Goal: Task Accomplishment & Management: Use online tool/utility

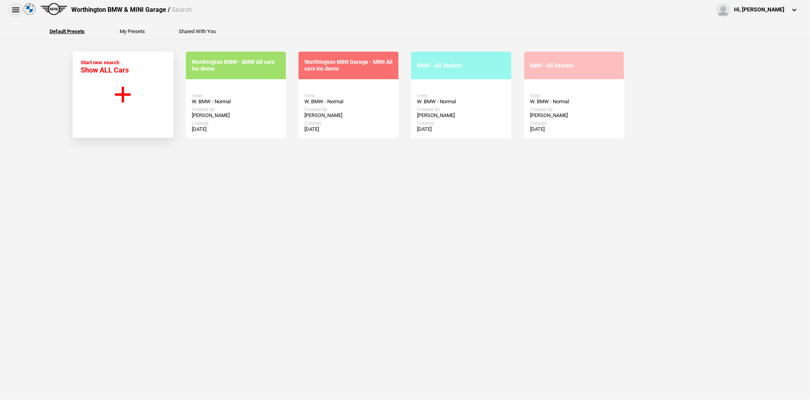
click at [12, 10] on button at bounding box center [16, 10] width 16 height 16
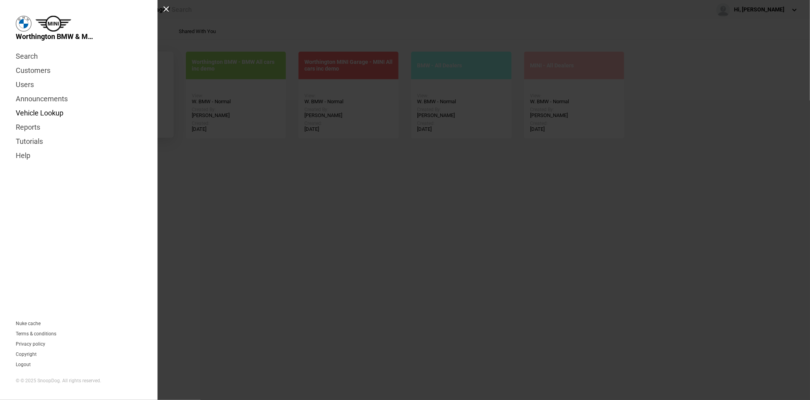
click at [28, 109] on link "Vehicle Lookup" at bounding box center [79, 113] width 126 height 14
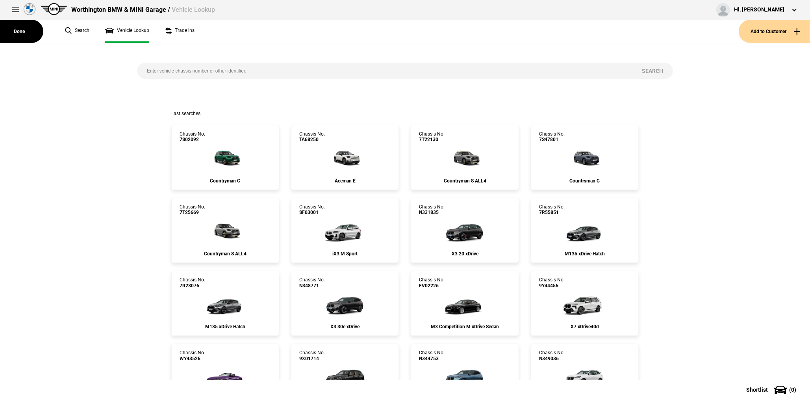
click at [182, 70] on input "search" at bounding box center [384, 71] width 495 height 16
paste input "5339422"
type input "5339422"
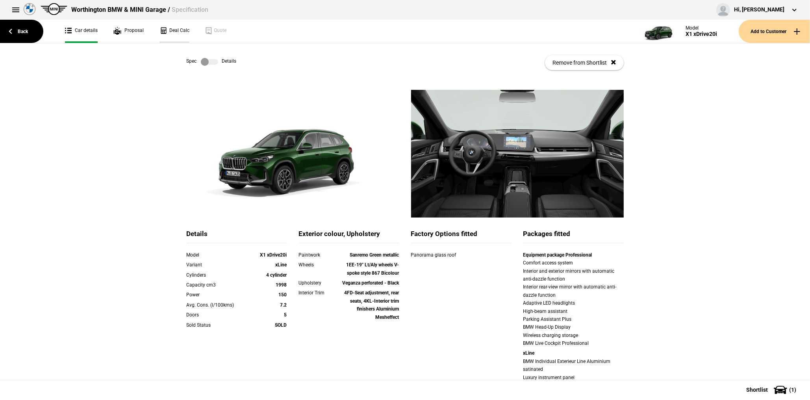
click at [182, 38] on link "Deal Calc" at bounding box center [175, 31] width 30 height 23
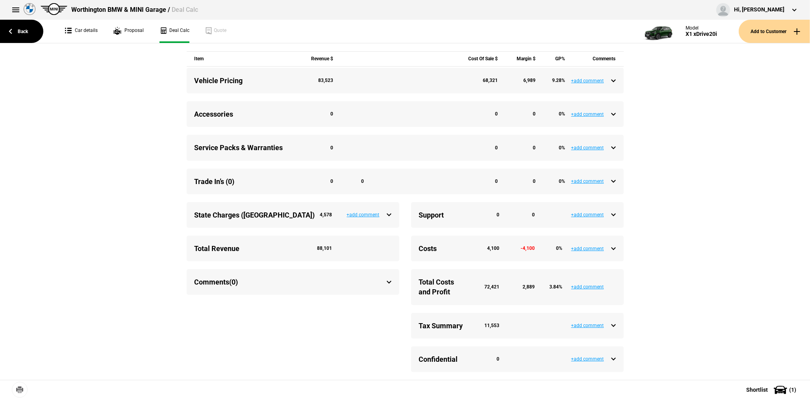
scroll to position [300, 0]
click at [610, 215] on div "Support 0 0" at bounding box center [517, 215] width 197 height 10
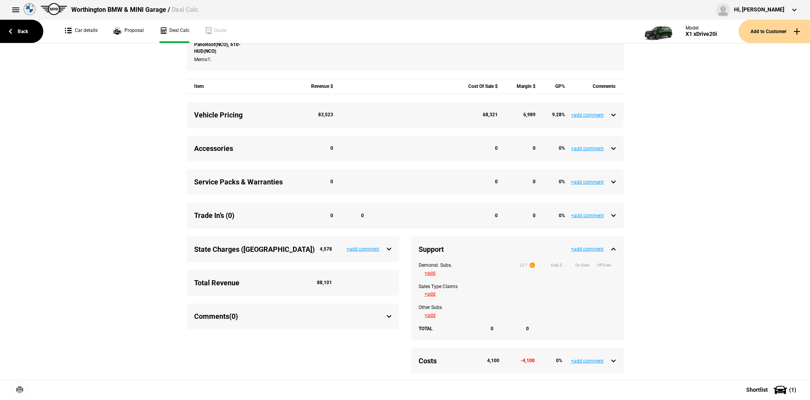
scroll to position [182, 0]
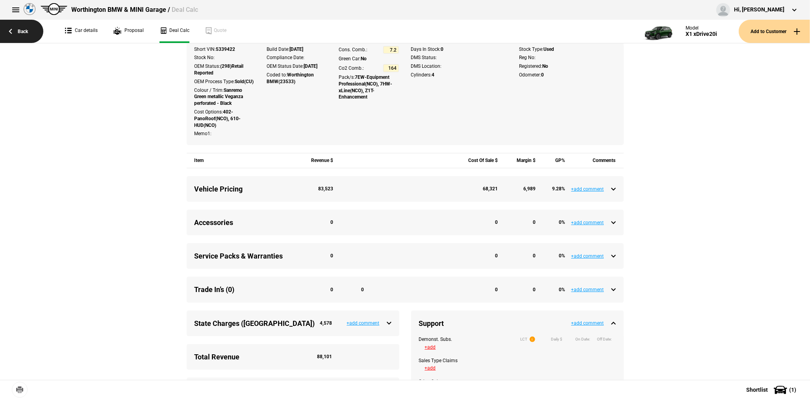
click at [26, 31] on link "Back" at bounding box center [21, 31] width 43 height 23
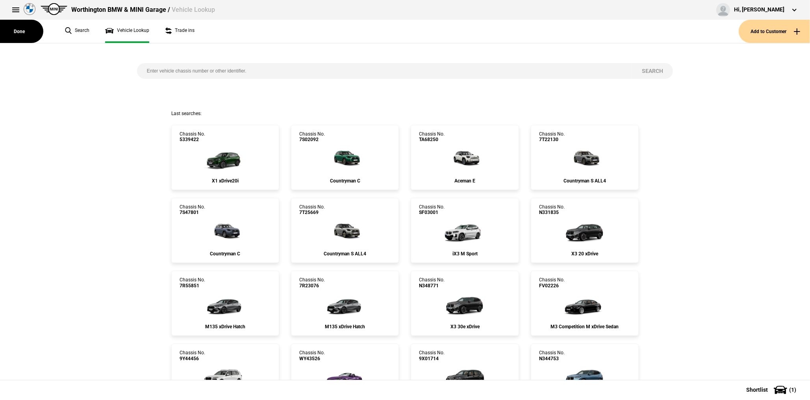
click at [185, 72] on input "search" at bounding box center [384, 71] width 495 height 16
paste input "7T13231"
type input "7T13231"
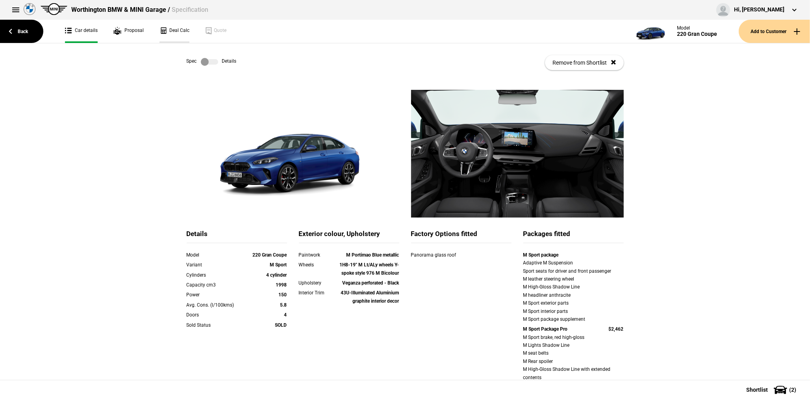
click at [180, 35] on link "Deal Calc" at bounding box center [175, 31] width 30 height 23
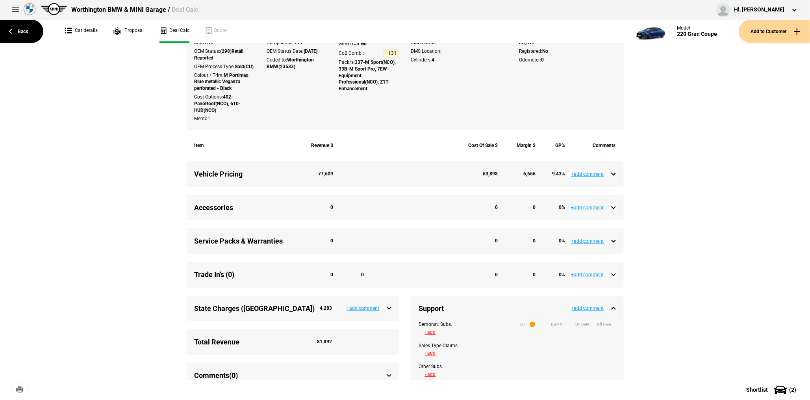
scroll to position [276, 0]
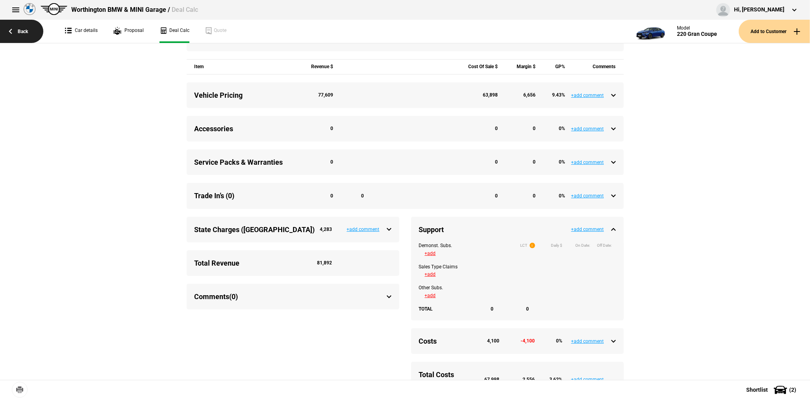
click at [27, 33] on link "Back" at bounding box center [21, 31] width 43 height 23
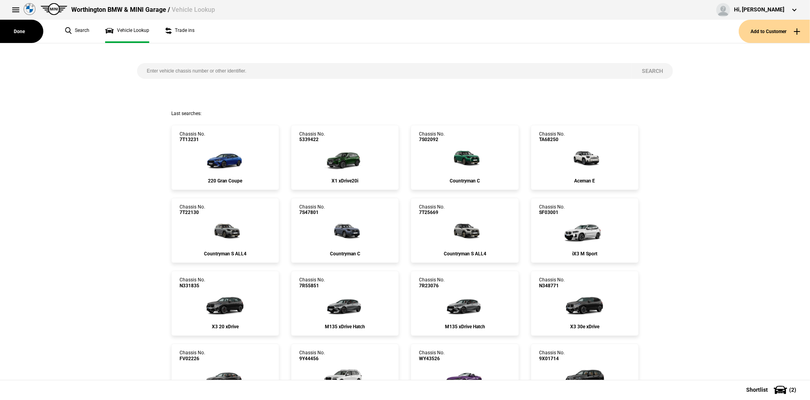
click at [238, 69] on input "search" at bounding box center [384, 71] width 495 height 16
paste input "9061898"
type input "9061898"
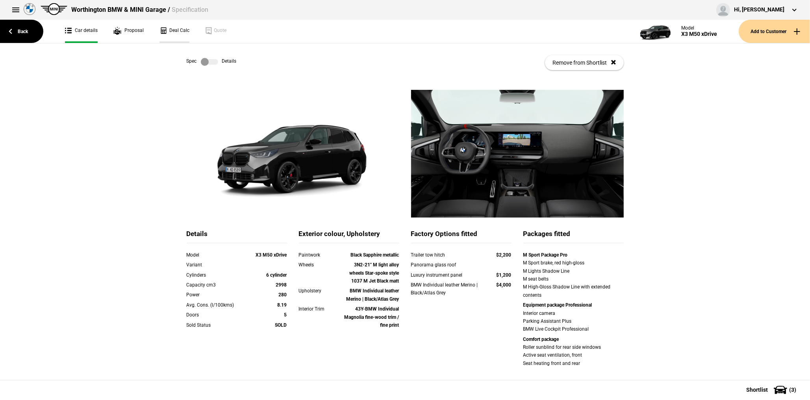
click at [181, 31] on link "Deal Calc" at bounding box center [175, 31] width 30 height 23
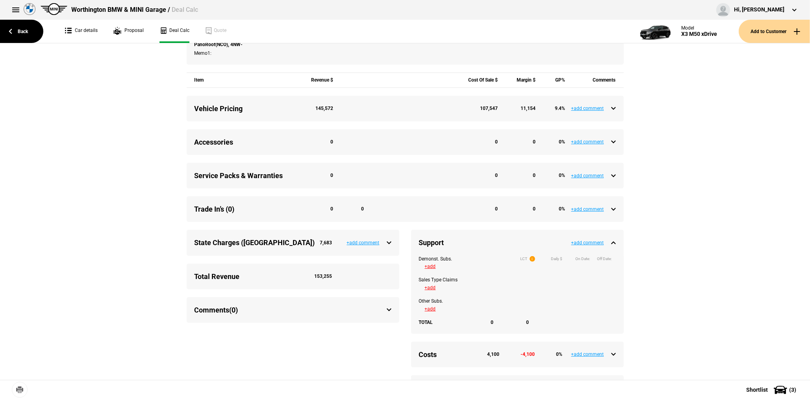
scroll to position [276, 0]
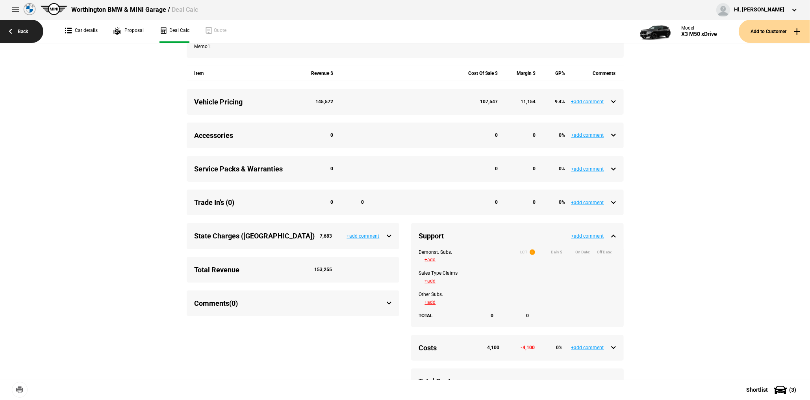
click at [21, 38] on link "Back" at bounding box center [21, 31] width 43 height 23
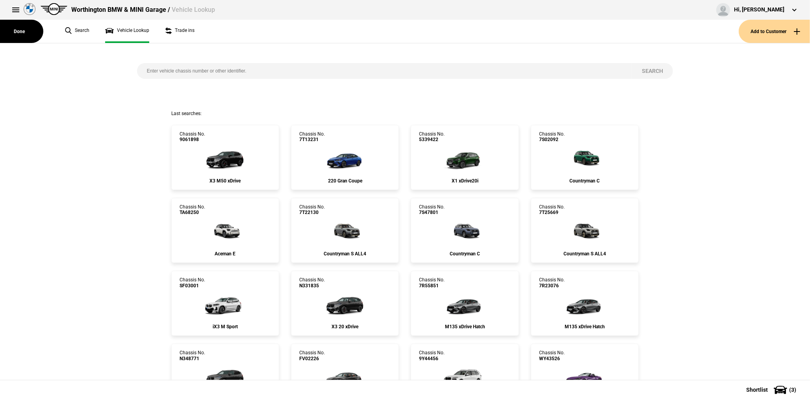
click at [221, 72] on input "search" at bounding box center [384, 71] width 495 height 16
paste input "8F67768"
type input "8F67768"
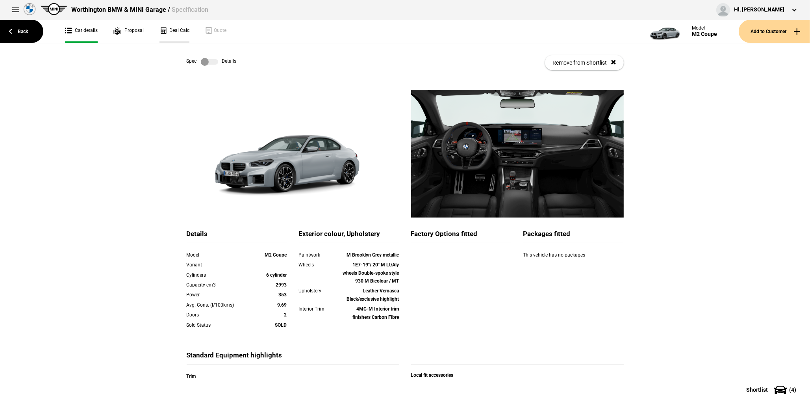
click at [176, 33] on link "Deal Calc" at bounding box center [175, 31] width 30 height 23
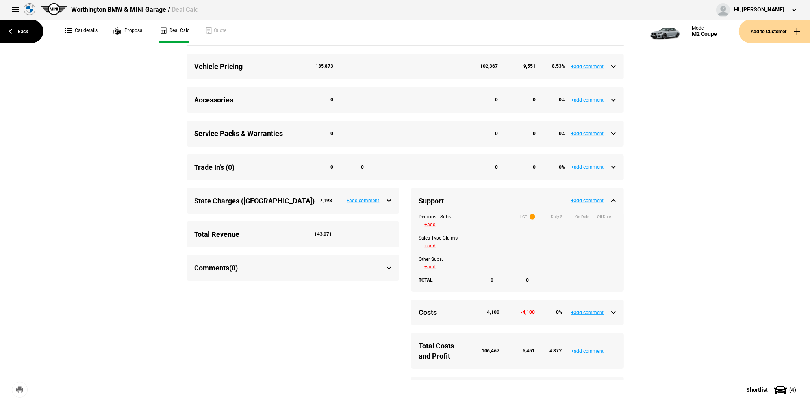
scroll to position [315, 0]
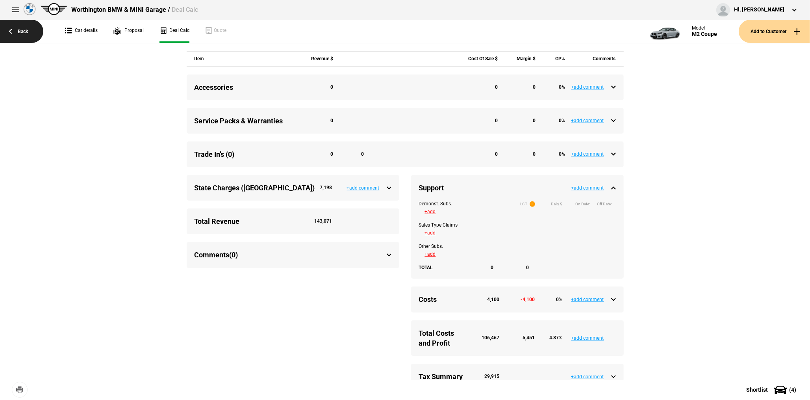
click at [32, 25] on link "Back" at bounding box center [21, 31] width 43 height 23
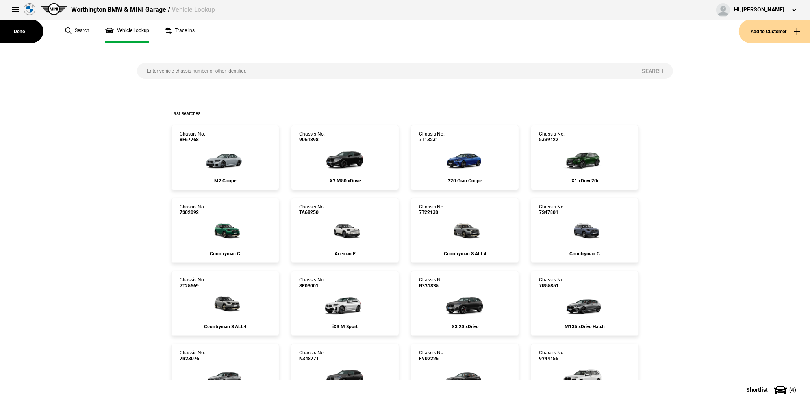
click at [204, 71] on input "search" at bounding box center [384, 71] width 495 height 16
paste input "5355504"
type input "5355504"
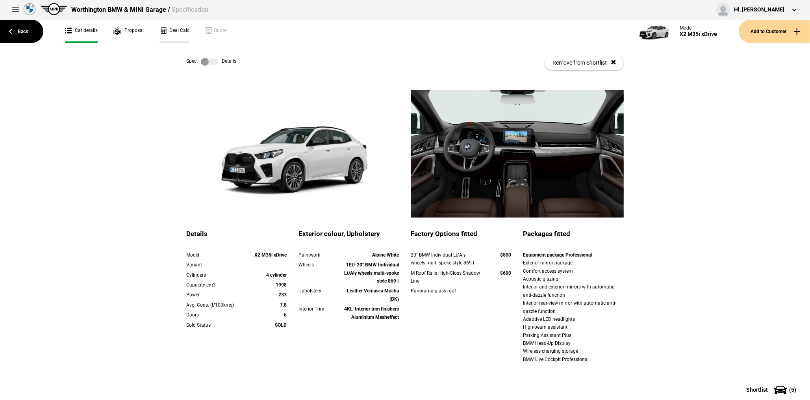
click at [174, 33] on link "Deal Calc" at bounding box center [175, 31] width 30 height 23
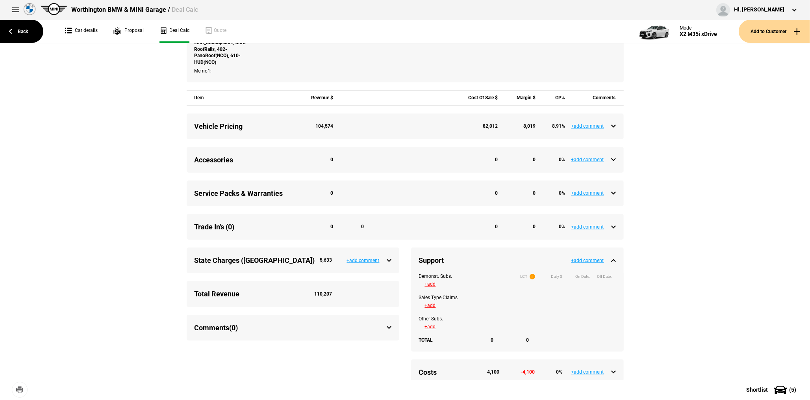
scroll to position [276, 0]
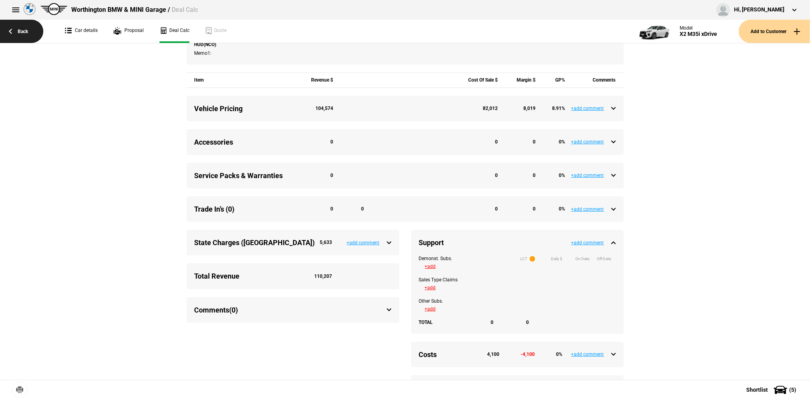
click at [34, 33] on link "Back" at bounding box center [21, 31] width 43 height 23
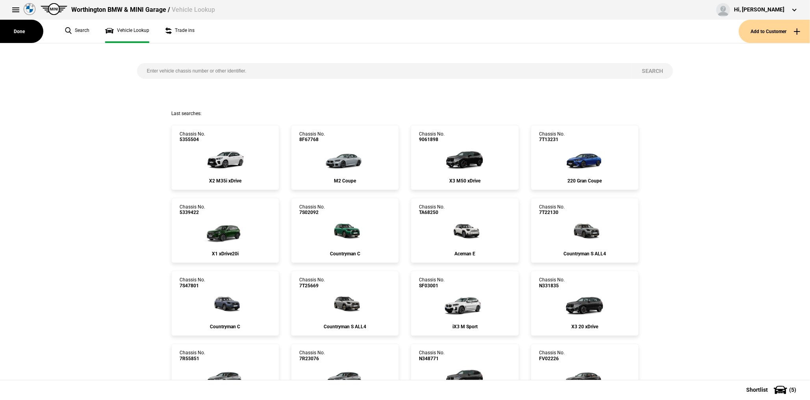
click at [239, 73] on input "search" at bounding box center [384, 71] width 495 height 16
paste input "FV24503"
type input "FV24503"
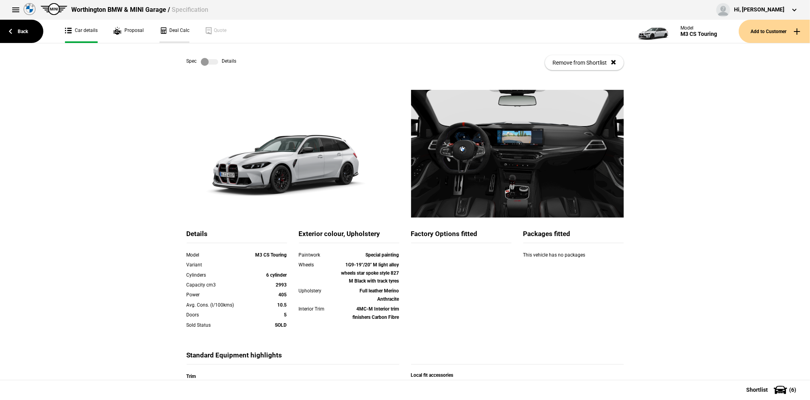
click at [176, 33] on link "Deal Calc" at bounding box center [175, 31] width 30 height 23
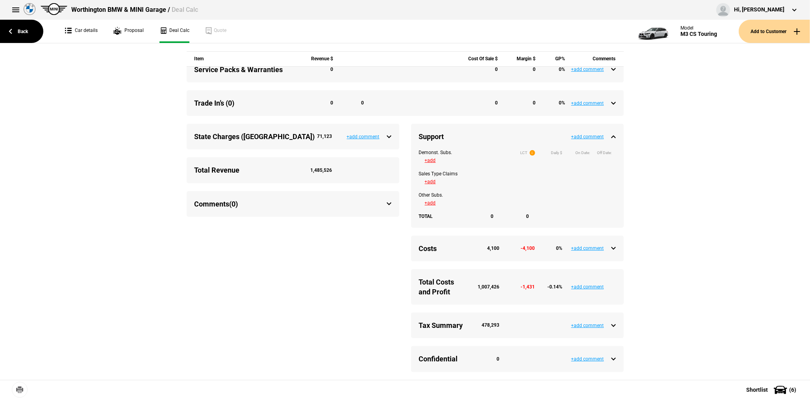
scroll to position [365, 0]
click at [22, 34] on link "Back" at bounding box center [21, 31] width 43 height 23
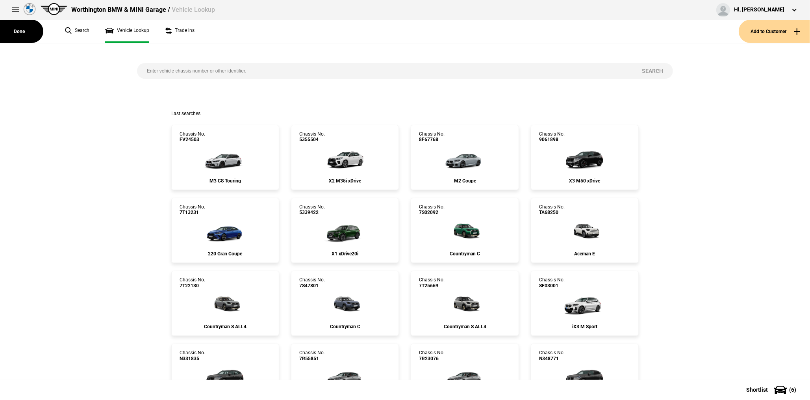
click at [228, 71] on input "search" at bounding box center [384, 71] width 495 height 16
paste input "FV23528"
type input "FV23528"
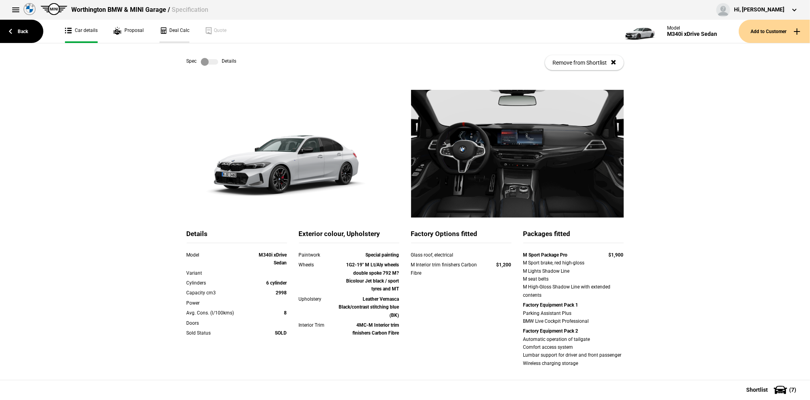
click at [181, 30] on link "Deal Calc" at bounding box center [175, 31] width 30 height 23
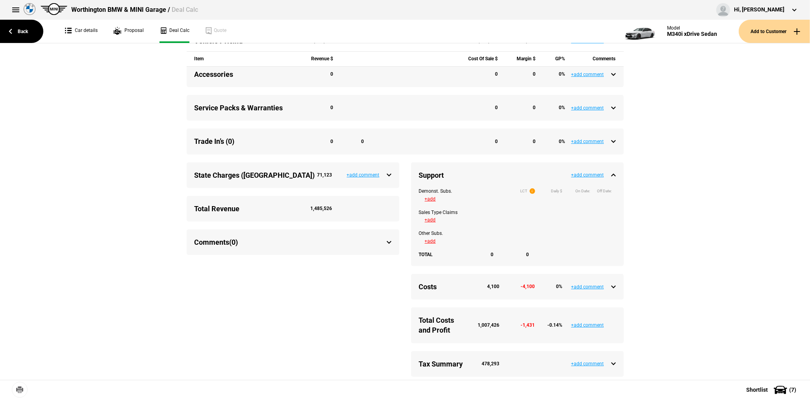
scroll to position [354, 0]
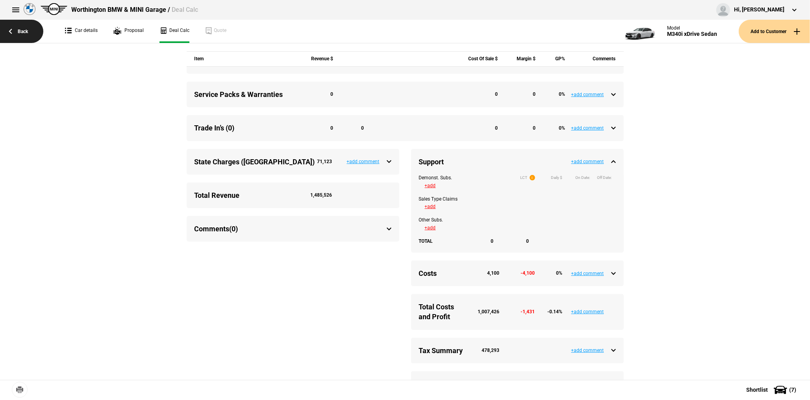
click at [32, 35] on link "Back" at bounding box center [21, 31] width 43 height 23
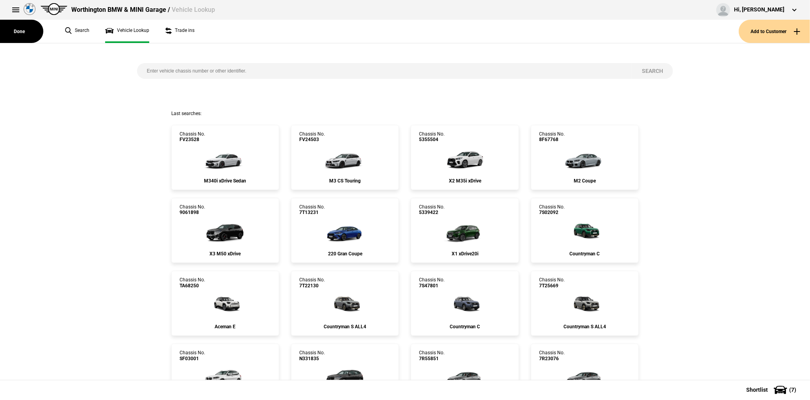
click at [217, 73] on input "search" at bounding box center [384, 71] width 495 height 16
paste input "N359257"
type input "N359257"
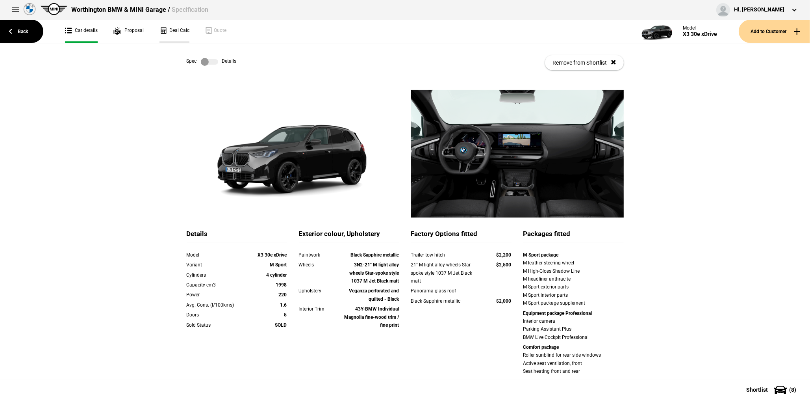
click at [161, 32] on link "Deal Calc" at bounding box center [175, 31] width 30 height 23
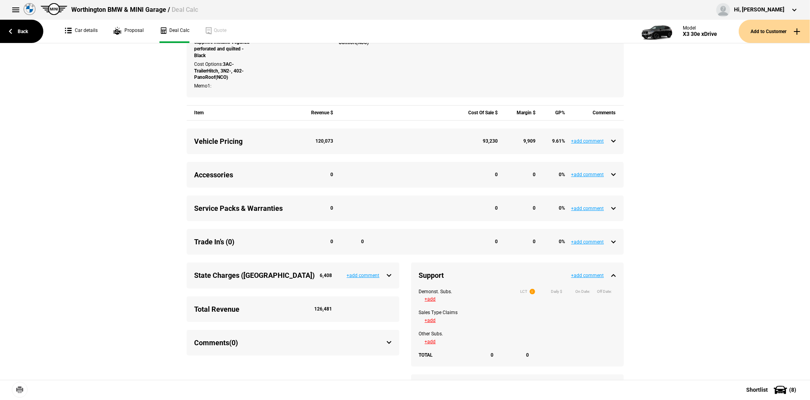
scroll to position [276, 0]
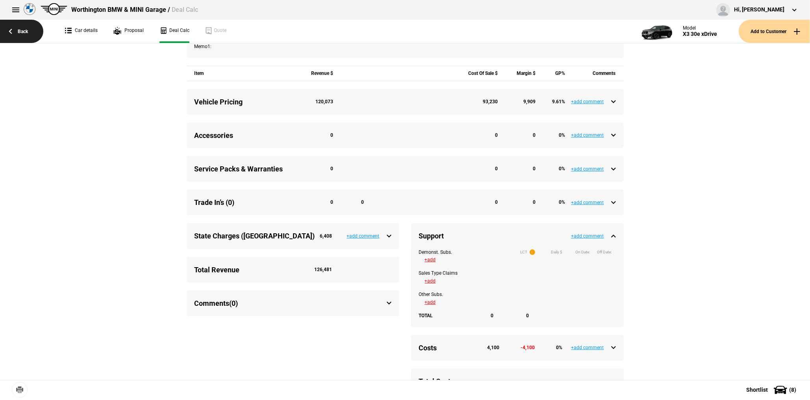
click at [24, 37] on link "Back" at bounding box center [21, 31] width 43 height 23
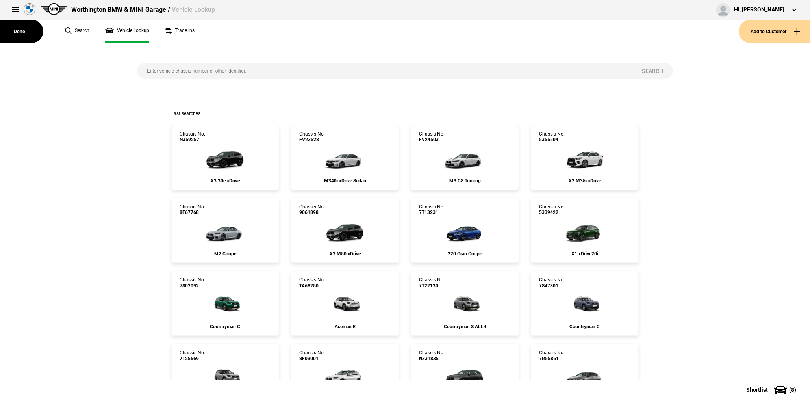
click at [238, 75] on input "search" at bounding box center [384, 71] width 495 height 16
paste input "9078159"
type input "9078159"
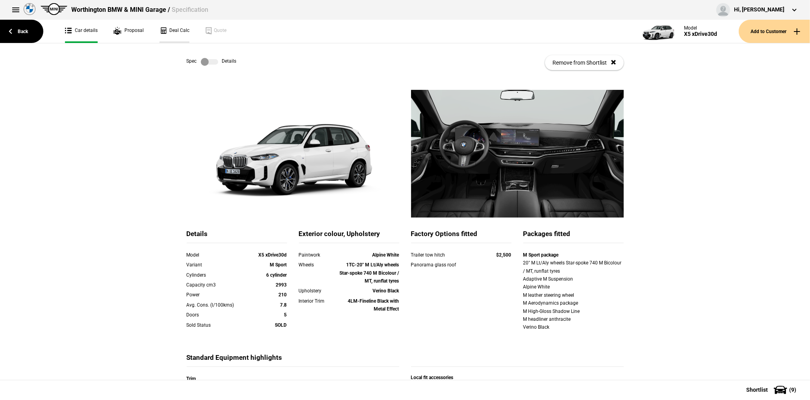
click at [173, 33] on link "Deal Calc" at bounding box center [175, 31] width 30 height 23
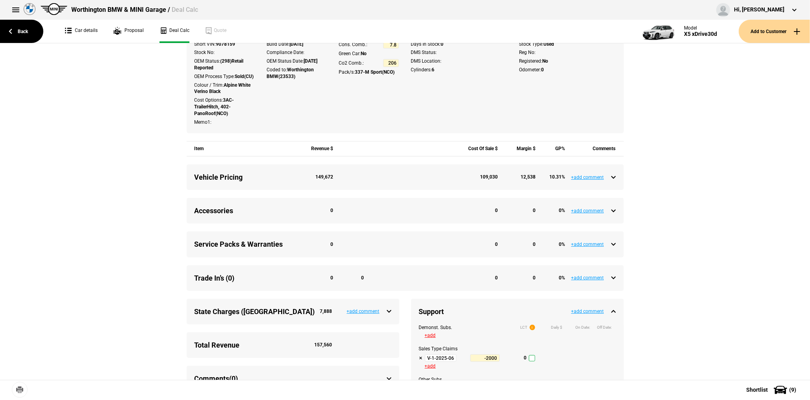
scroll to position [197, 0]
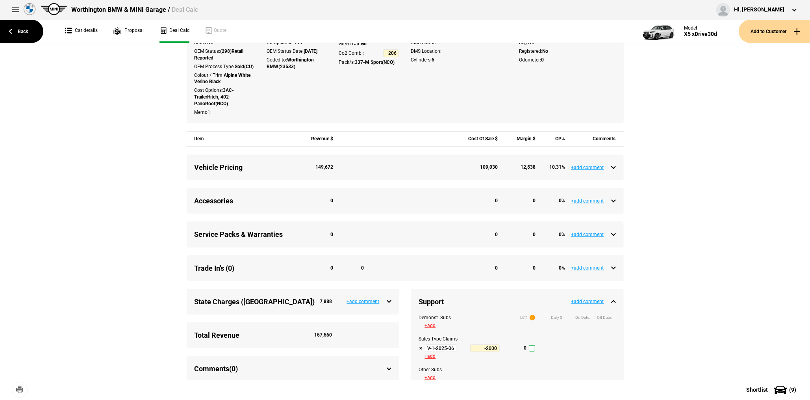
click at [444, 351] on input "V-1-2025-06-30 Tactical Support Q3-2025" at bounding box center [441, 348] width 32 height 8
click at [28, 30] on link "Back" at bounding box center [21, 31] width 43 height 23
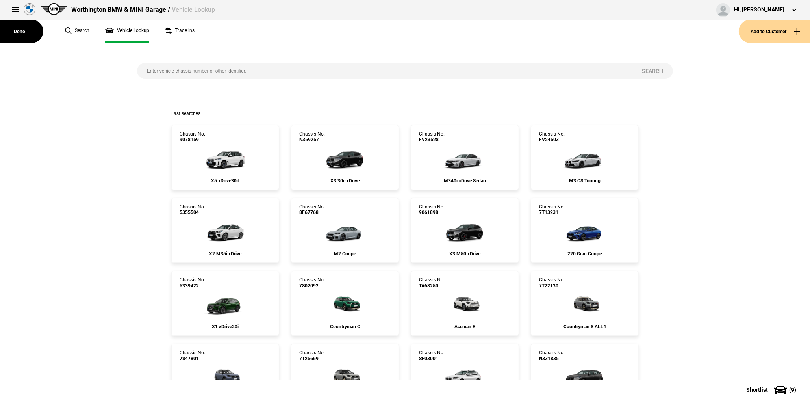
click at [179, 66] on input "search" at bounding box center [384, 71] width 495 height 16
paste input "9066839"
type input "9066839"
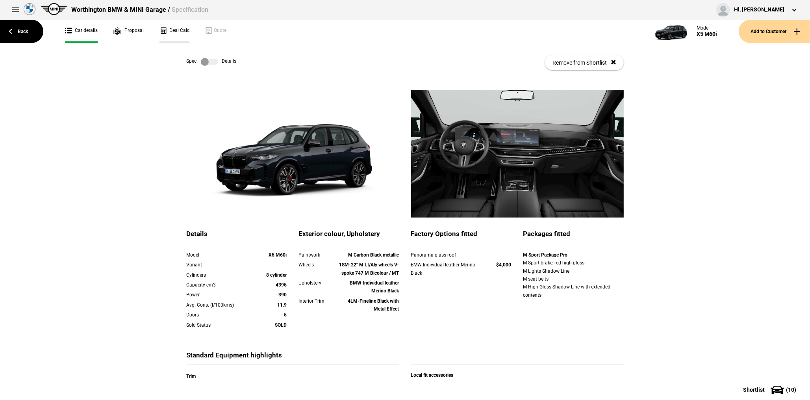
click at [171, 24] on link "Deal Calc" at bounding box center [175, 31] width 30 height 23
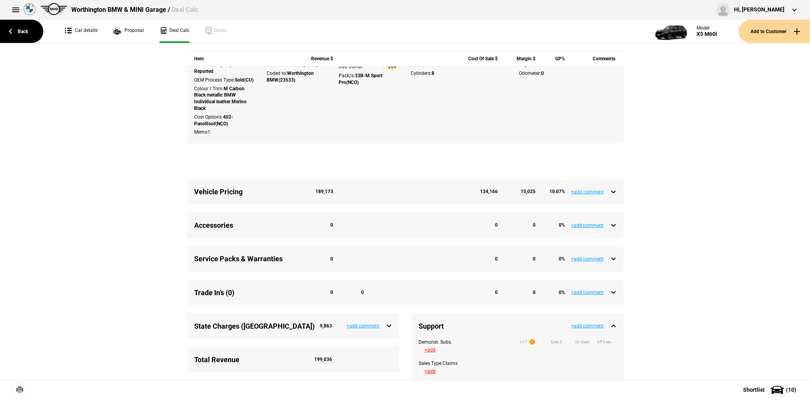
scroll to position [315, 0]
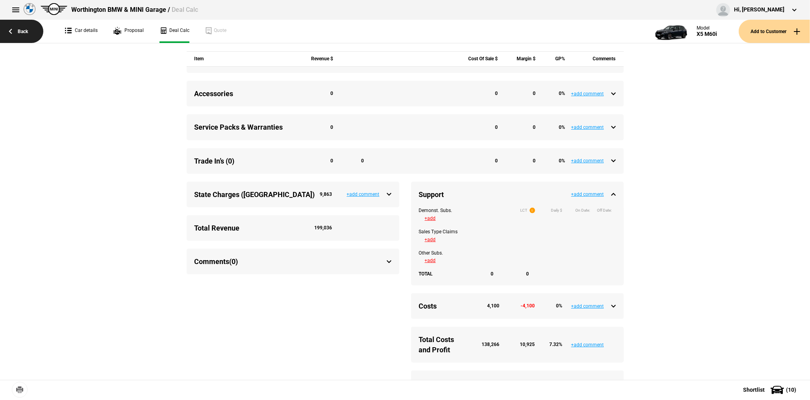
click at [32, 35] on link "Back" at bounding box center [21, 31] width 43 height 23
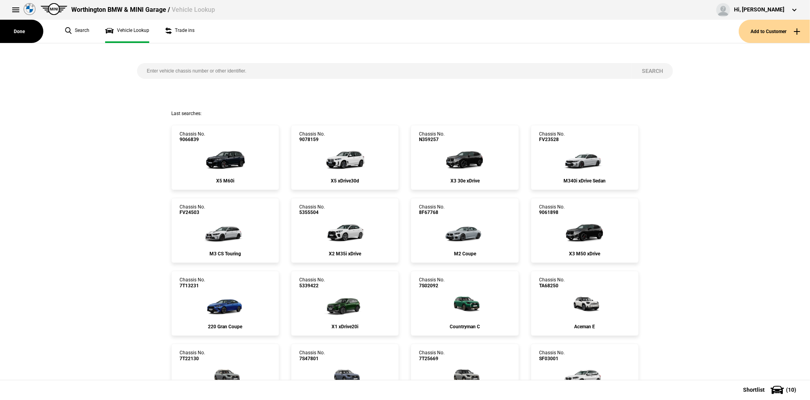
click at [220, 67] on input "search" at bounding box center [384, 71] width 495 height 16
paste input "5159579"
type input "5159579"
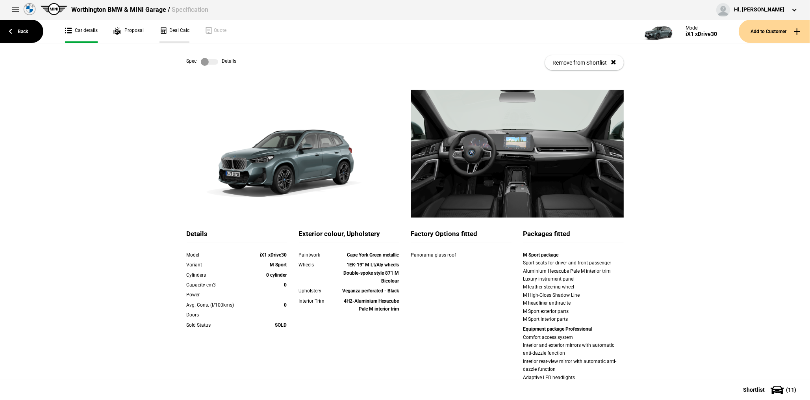
click at [184, 33] on link "Deal Calc" at bounding box center [175, 31] width 30 height 23
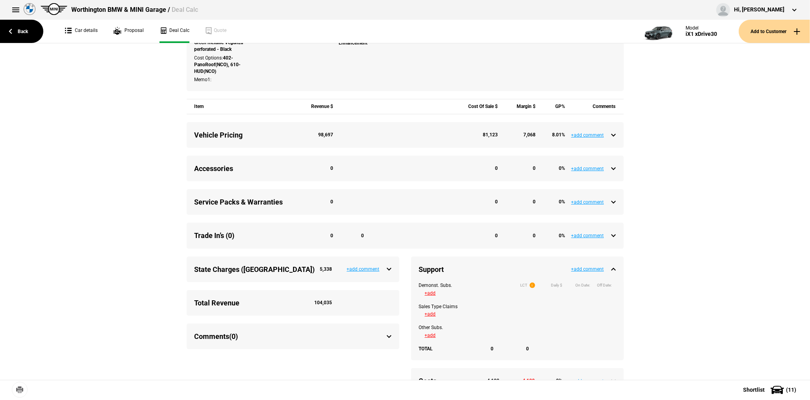
scroll to position [236, 0]
click at [38, 35] on link "Back" at bounding box center [21, 31] width 43 height 23
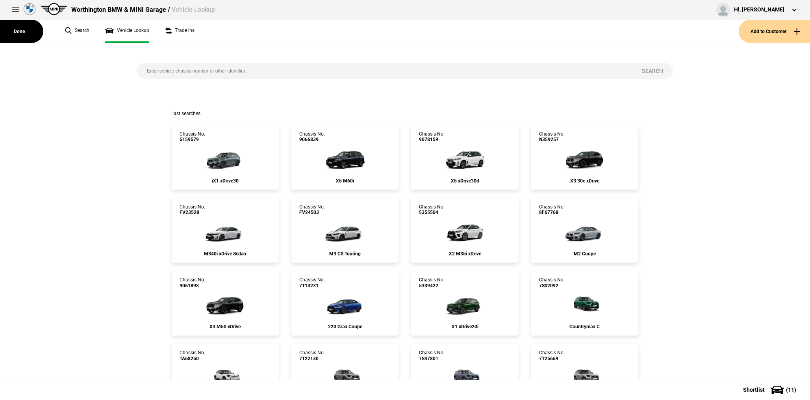
click at [170, 69] on input "search" at bounding box center [384, 71] width 495 height 16
paste input "7S45866"
type input "7S45866"
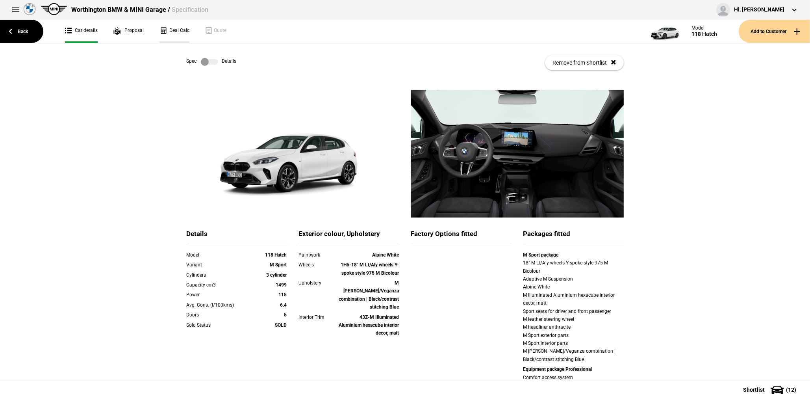
click at [167, 35] on link "Deal Calc" at bounding box center [175, 31] width 30 height 23
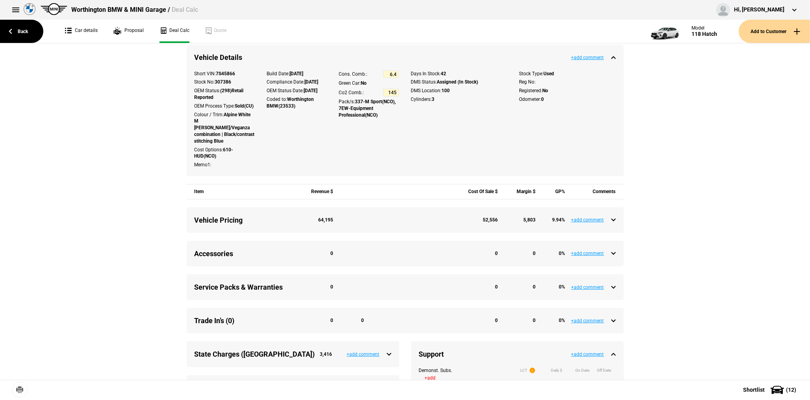
scroll to position [197, 0]
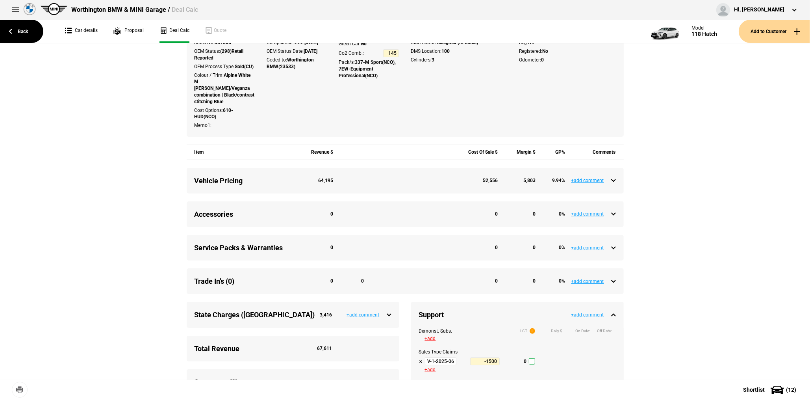
click at [445, 365] on input "V-1-2025-06-30 Tactical Support Q3-2025" at bounding box center [441, 361] width 32 height 8
click at [26, 24] on link "Back" at bounding box center [21, 31] width 43 height 23
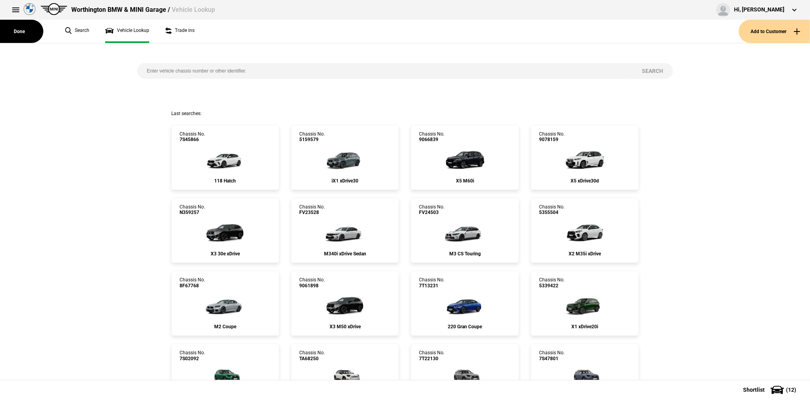
click at [154, 67] on input "search" at bounding box center [384, 71] width 495 height 16
paste input "7S46014"
type input "7S46014"
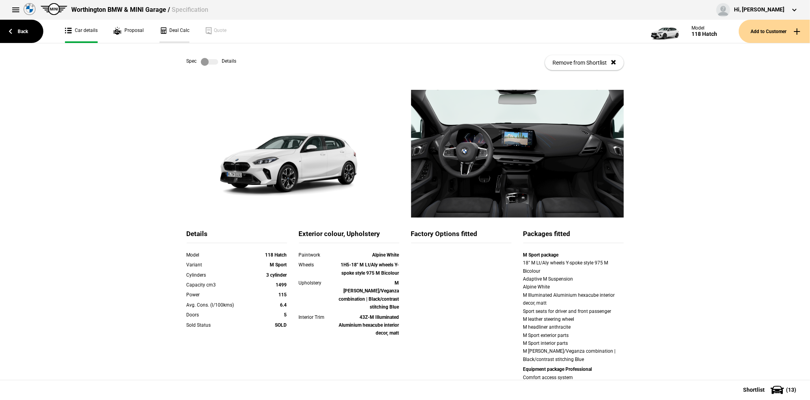
click at [184, 37] on link "Deal Calc" at bounding box center [175, 31] width 30 height 23
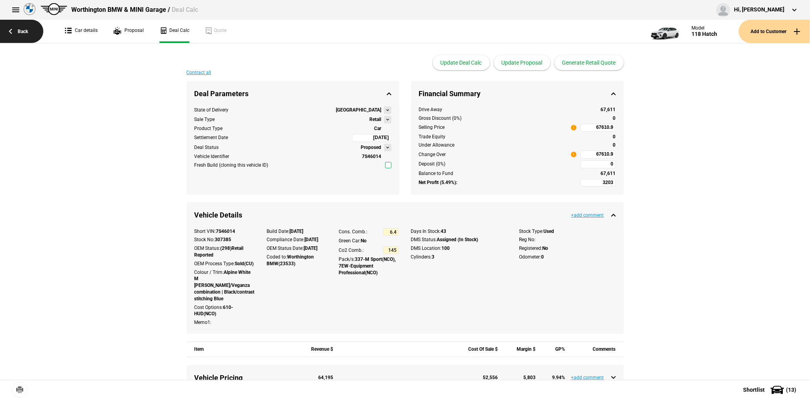
click at [9, 28] on link "Back" at bounding box center [21, 31] width 43 height 23
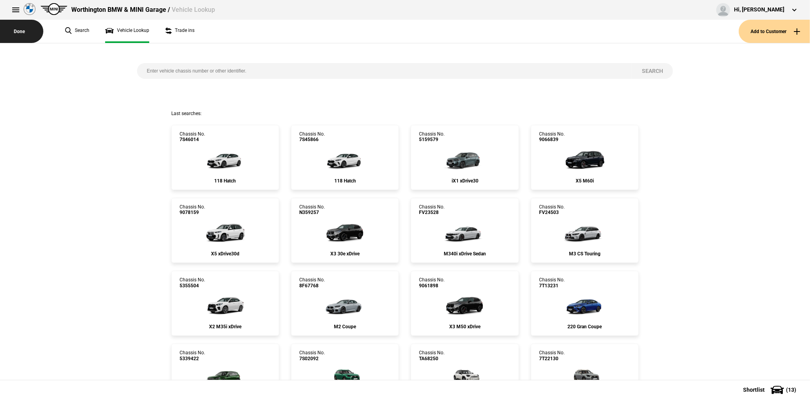
click at [26, 39] on button "Done" at bounding box center [21, 31] width 43 height 23
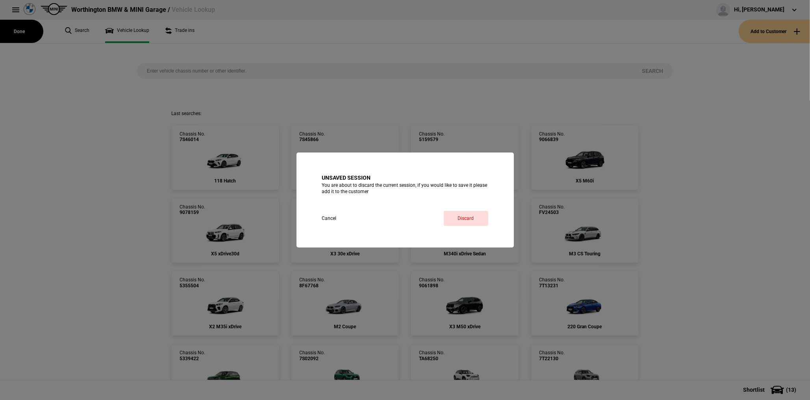
drag, startPoint x: 348, startPoint y: 220, endPoint x: 332, endPoint y: 217, distance: 15.9
click at [346, 220] on button "Cancel" at bounding box center [336, 218] width 29 height 15
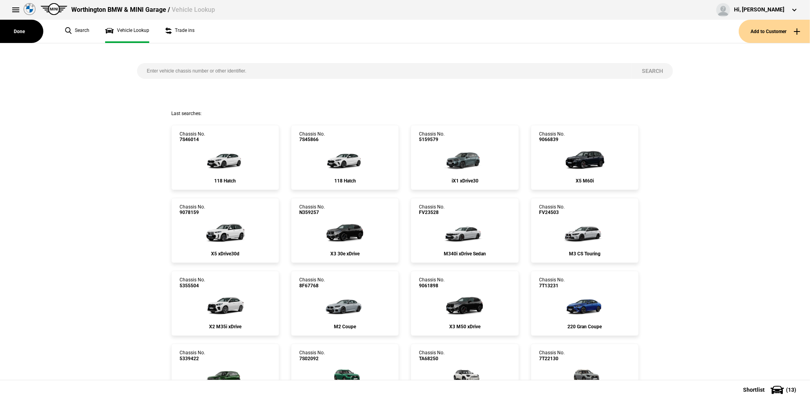
click at [182, 70] on input "search" at bounding box center [384, 71] width 495 height 16
paste input "7S71403"
type input "7S71403"
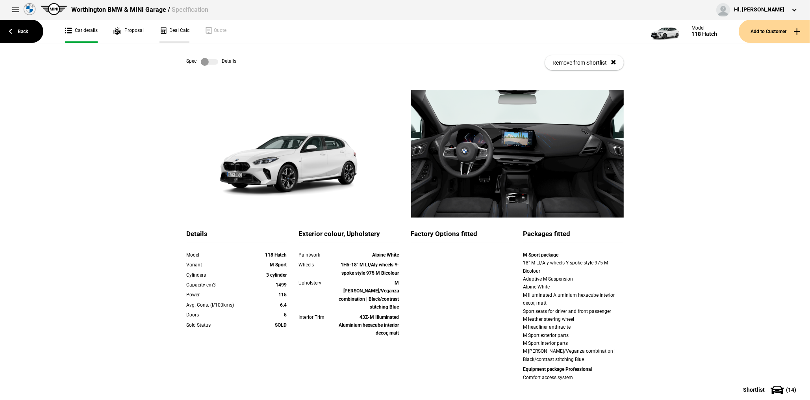
click at [176, 33] on link "Deal Calc" at bounding box center [175, 31] width 30 height 23
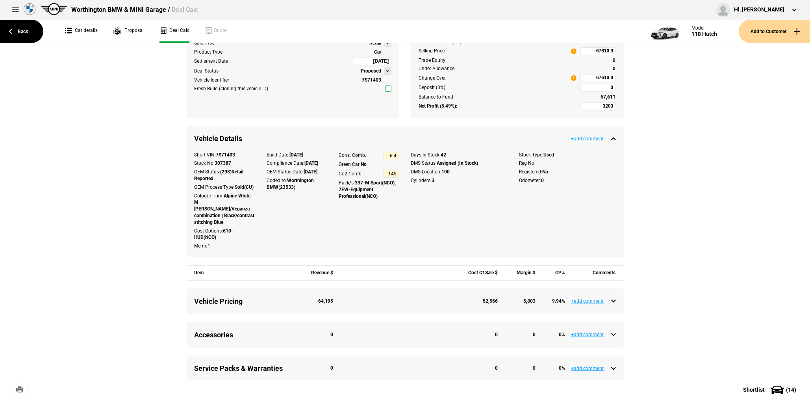
scroll to position [236, 0]
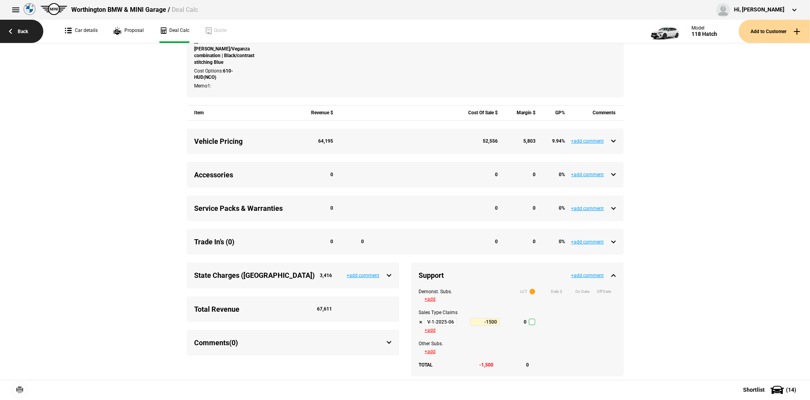
click at [32, 35] on link "Back" at bounding box center [21, 31] width 43 height 23
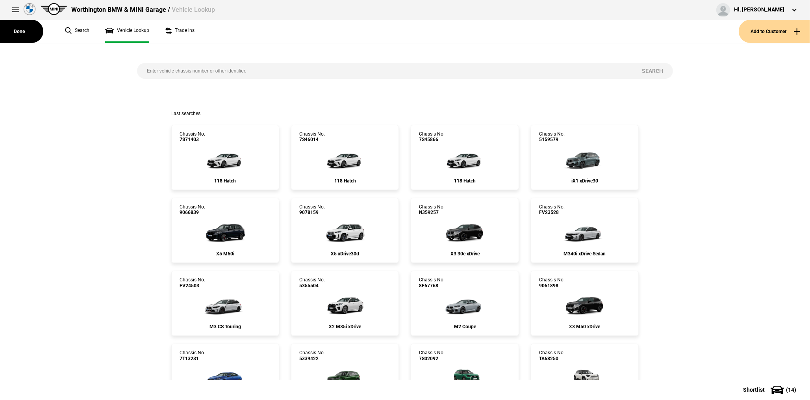
click at [179, 65] on input "search" at bounding box center [384, 71] width 495 height 16
paste input "7S91328"
type input "7S91328"
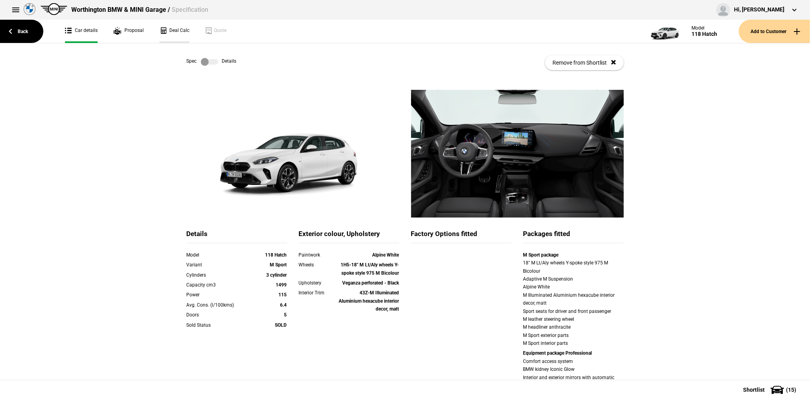
click at [179, 33] on link "Deal Calc" at bounding box center [175, 31] width 30 height 23
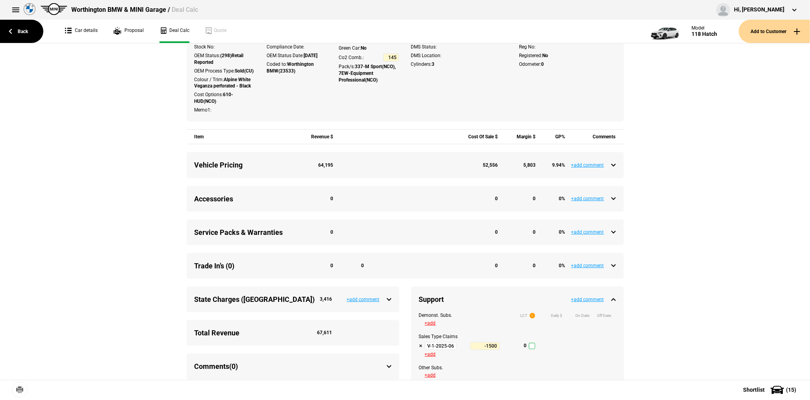
scroll to position [236, 0]
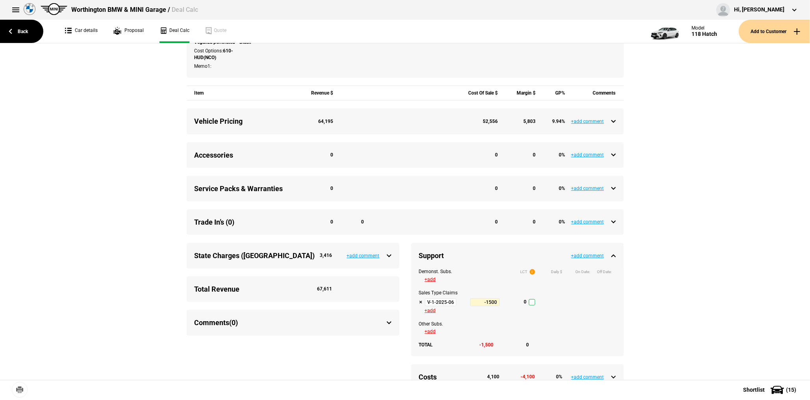
click at [446, 304] on input "V-1-2025-06-30 Tactical Support Q3-2025" at bounding box center [441, 302] width 32 height 8
click at [28, 26] on link "Back" at bounding box center [21, 31] width 43 height 23
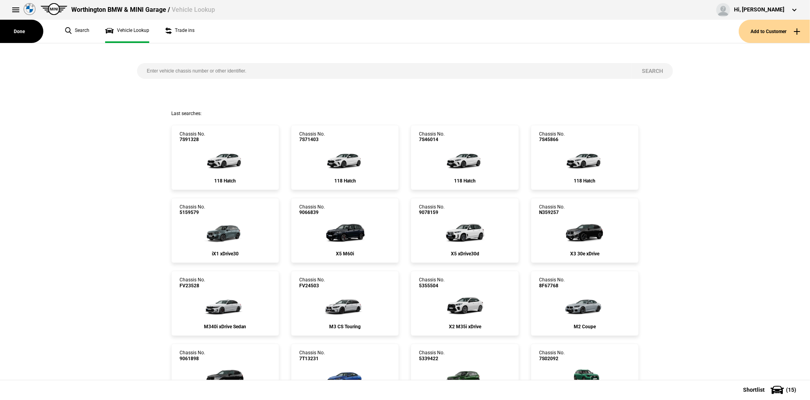
click at [236, 70] on input "search" at bounding box center [384, 71] width 495 height 16
paste input "5074219"
type input "5074219"
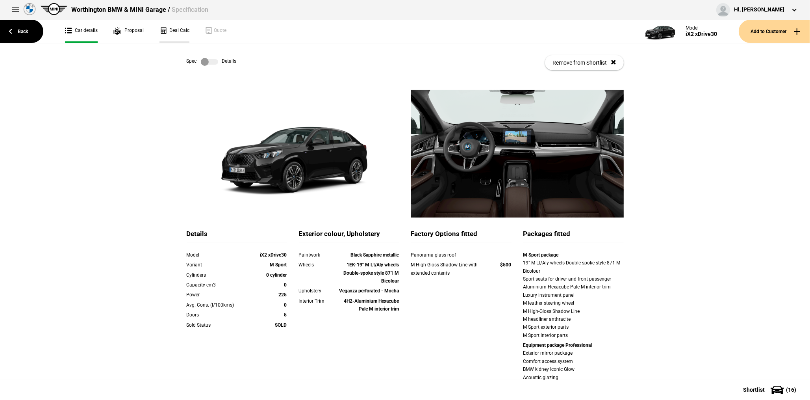
click at [177, 32] on link "Deal Calc" at bounding box center [175, 31] width 30 height 23
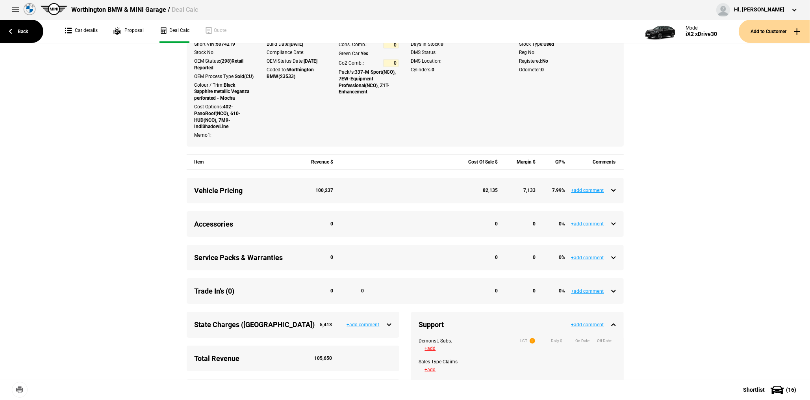
scroll to position [236, 0]
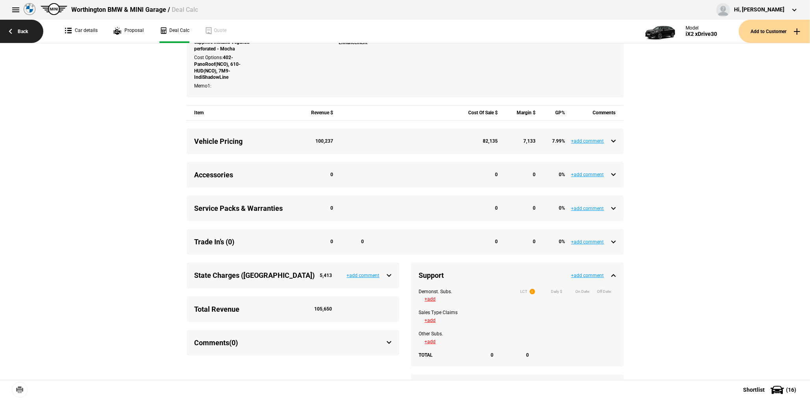
click at [23, 32] on link "Back" at bounding box center [21, 31] width 43 height 23
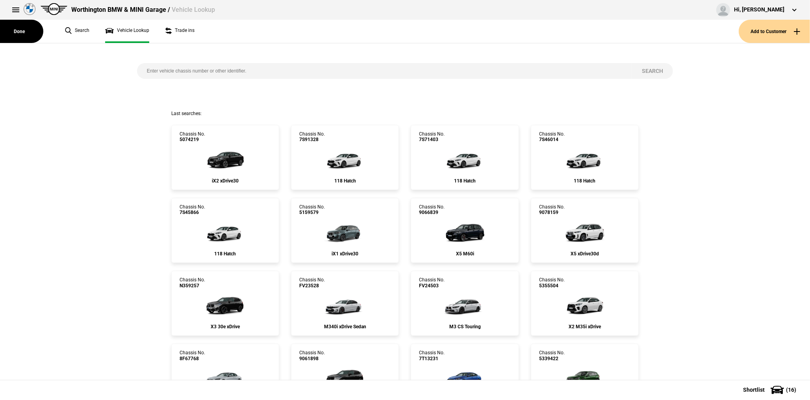
click at [210, 72] on input "search" at bounding box center [384, 71] width 495 height 16
paste input "9020165"
type input "9020165"
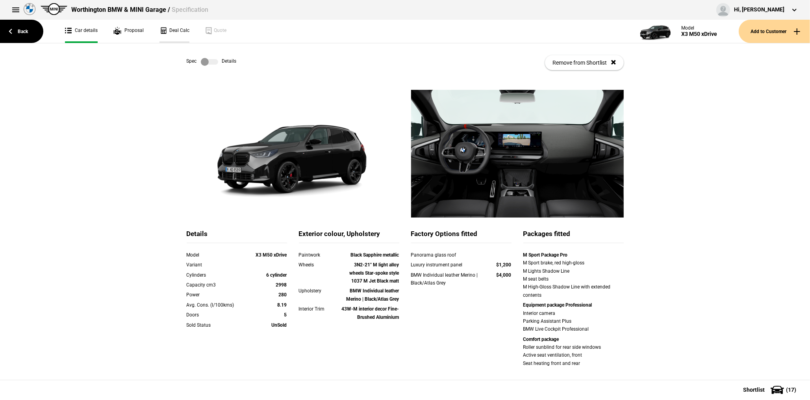
click at [184, 32] on link "Deal Calc" at bounding box center [175, 31] width 30 height 23
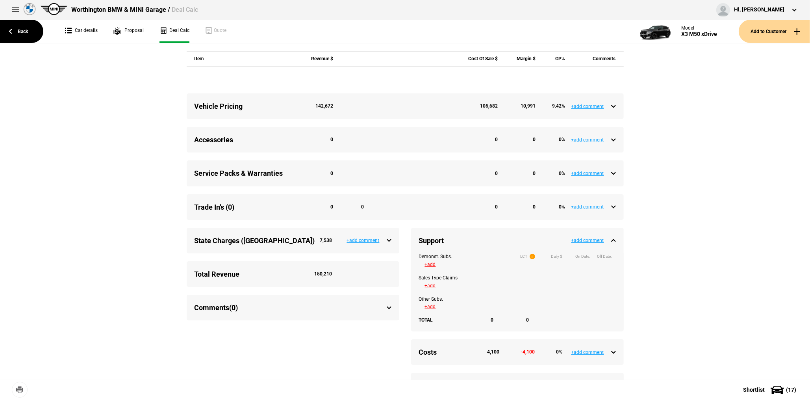
scroll to position [260, 0]
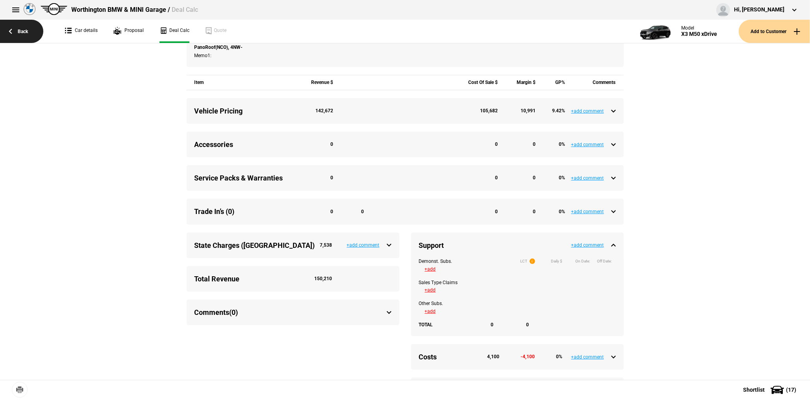
click at [16, 23] on link "Back" at bounding box center [21, 31] width 43 height 23
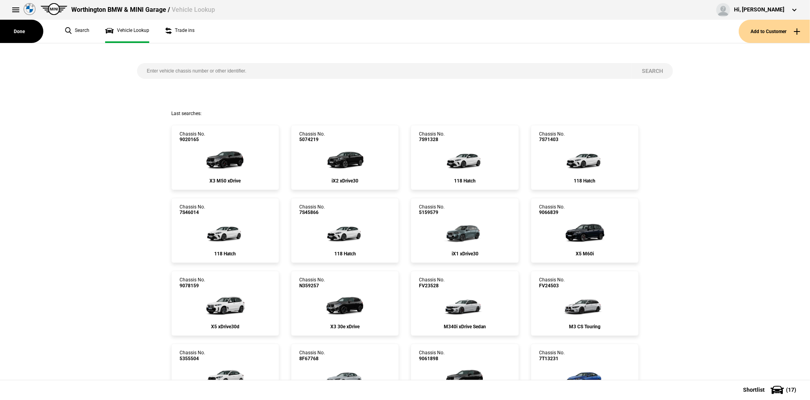
click at [193, 77] on input "search" at bounding box center [384, 71] width 495 height 16
paste input "5Z78893"
type input "5Z78893"
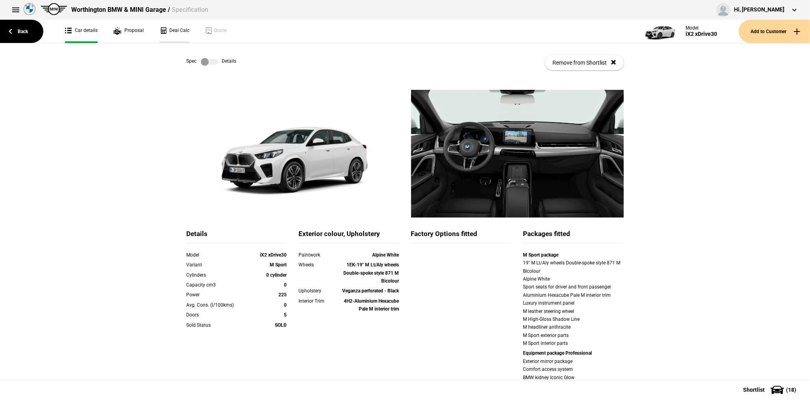
click at [173, 34] on link "Deal Calc" at bounding box center [175, 31] width 30 height 23
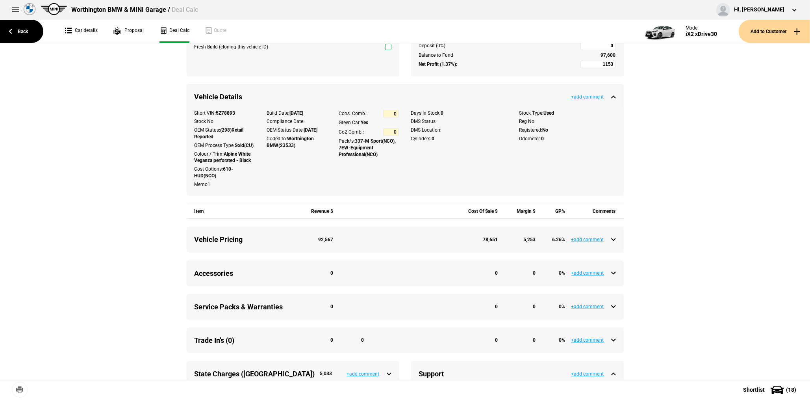
scroll to position [39, 0]
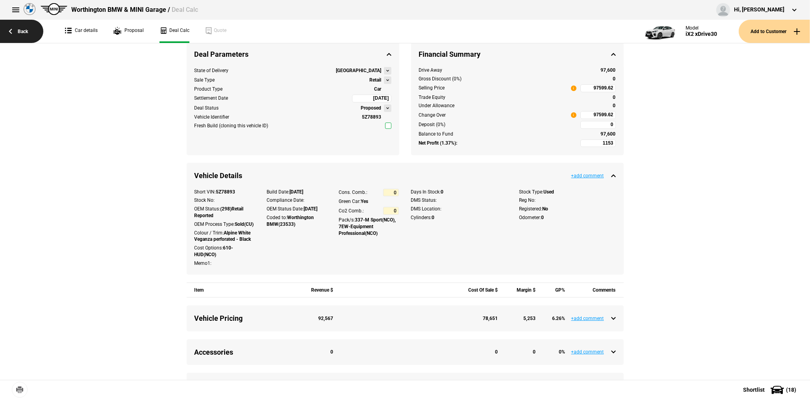
click at [26, 33] on link "Back" at bounding box center [21, 31] width 43 height 23
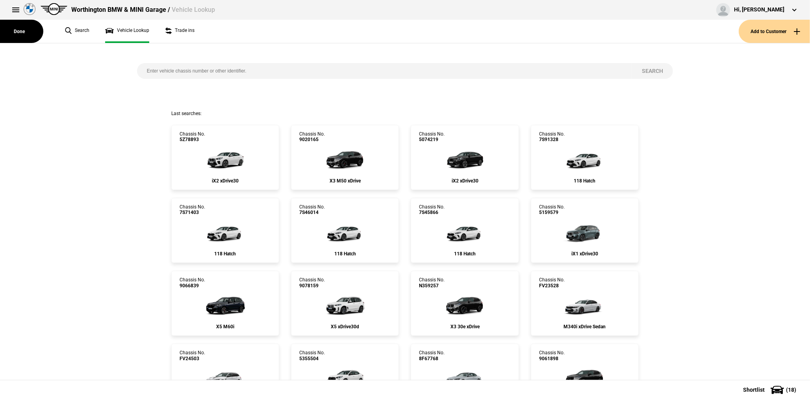
click at [206, 67] on input "search" at bounding box center [384, 71] width 495 height 16
paste input "CT17501"
type input "CT17501"
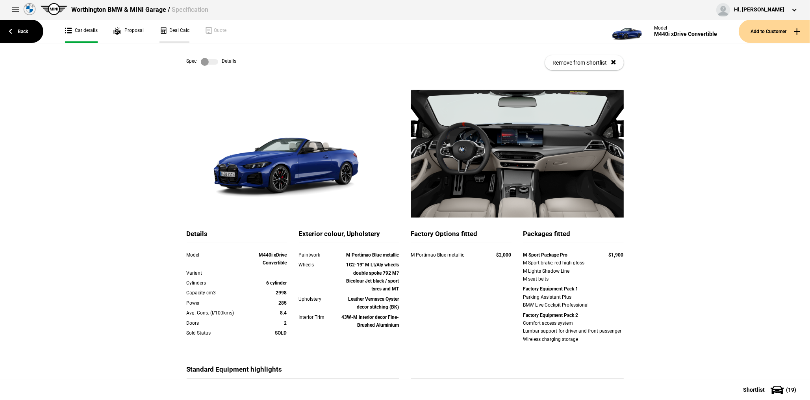
click at [176, 34] on link "Deal Calc" at bounding box center [175, 31] width 30 height 23
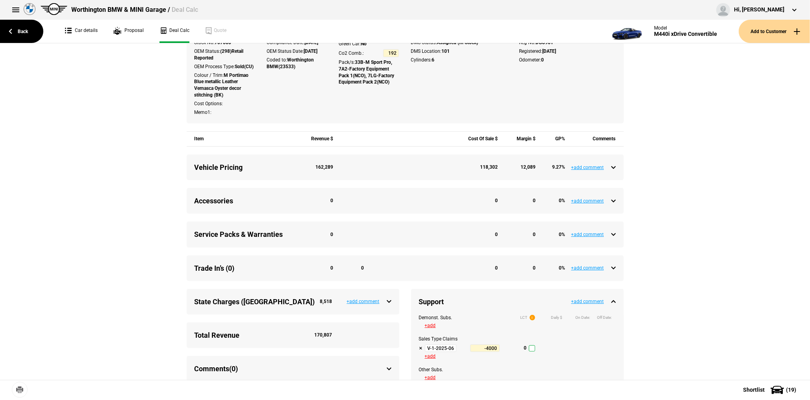
scroll to position [315, 0]
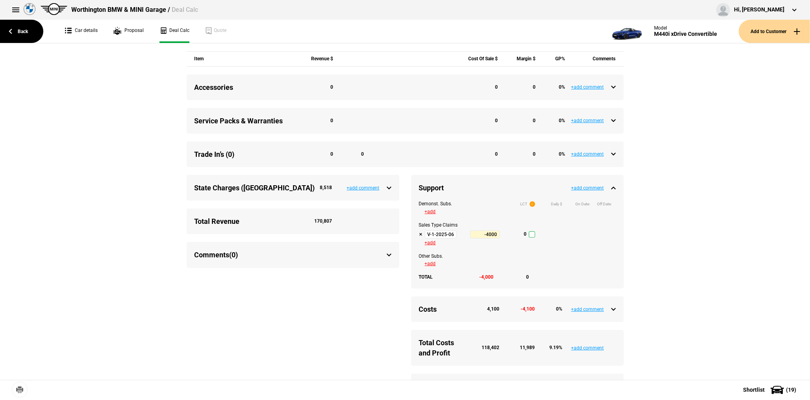
click at [441, 238] on input "V-1-2025-06-30 Tactical Support Q3-2025" at bounding box center [441, 234] width 32 height 8
click at [30, 33] on link "Back" at bounding box center [21, 31] width 43 height 23
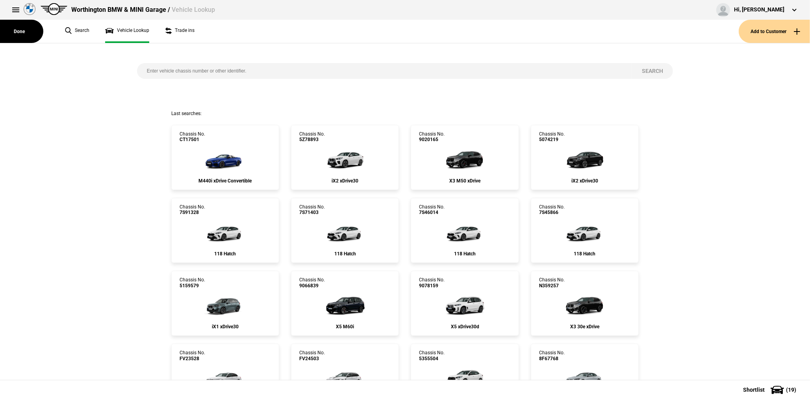
click at [178, 72] on input "search" at bounding box center [384, 71] width 495 height 16
paste input "8F26331"
type input "8F26331"
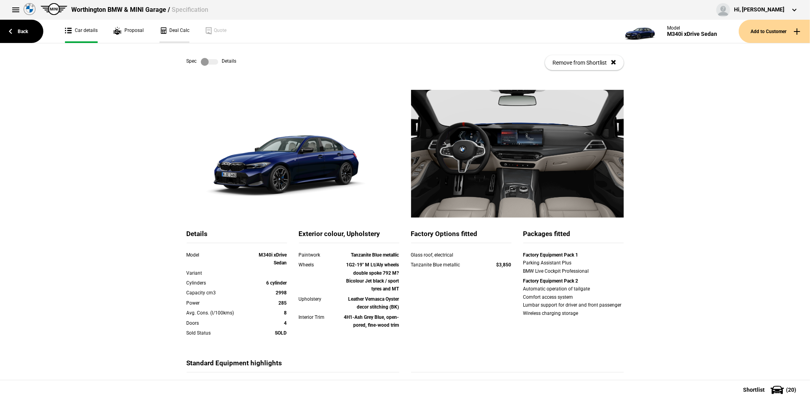
click at [174, 31] on link "Deal Calc" at bounding box center [175, 31] width 30 height 23
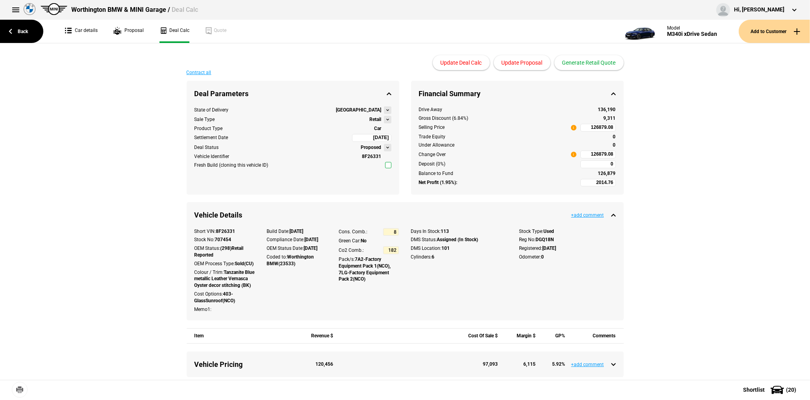
type input "129990"
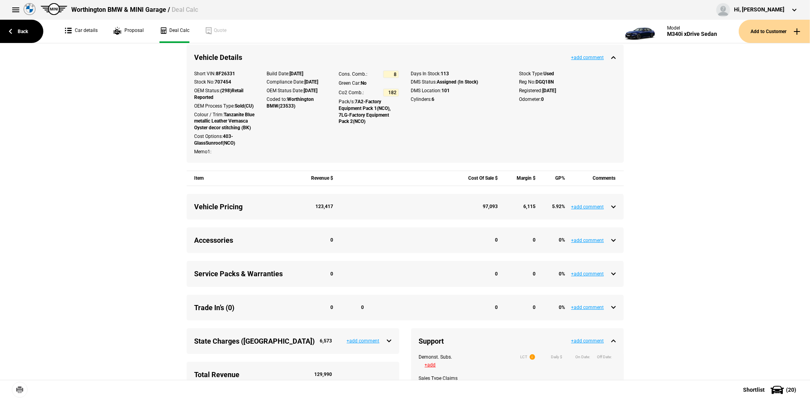
scroll to position [315, 0]
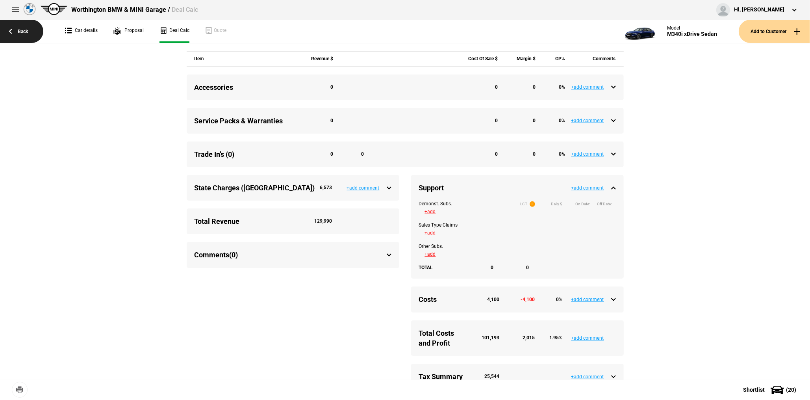
click at [30, 32] on link "Back" at bounding box center [21, 31] width 43 height 23
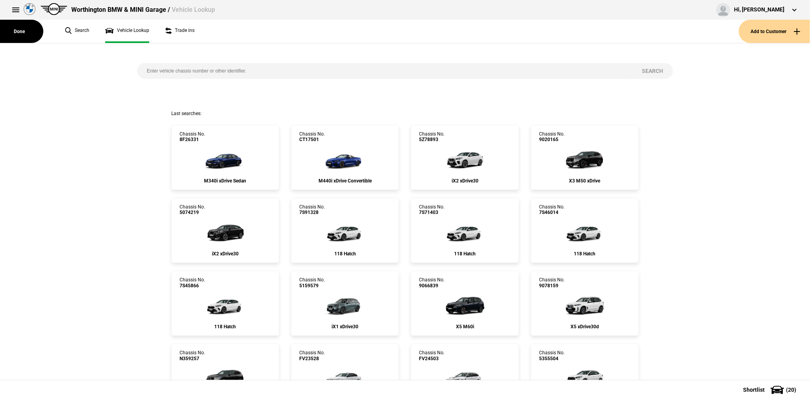
click at [138, 67] on input "search" at bounding box center [384, 71] width 495 height 16
paste input "5287243"
type input "5287243"
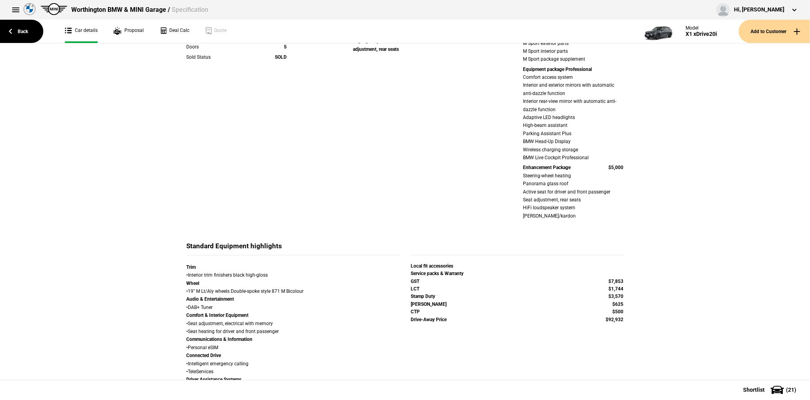
scroll to position [315, 0]
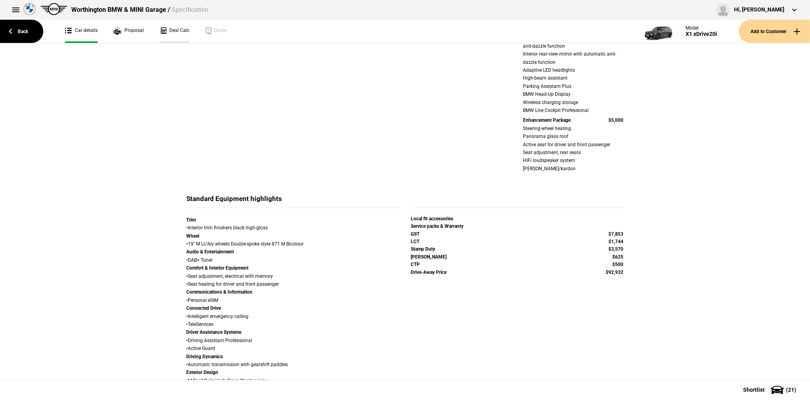
click at [176, 35] on link "Deal Calc" at bounding box center [175, 31] width 30 height 23
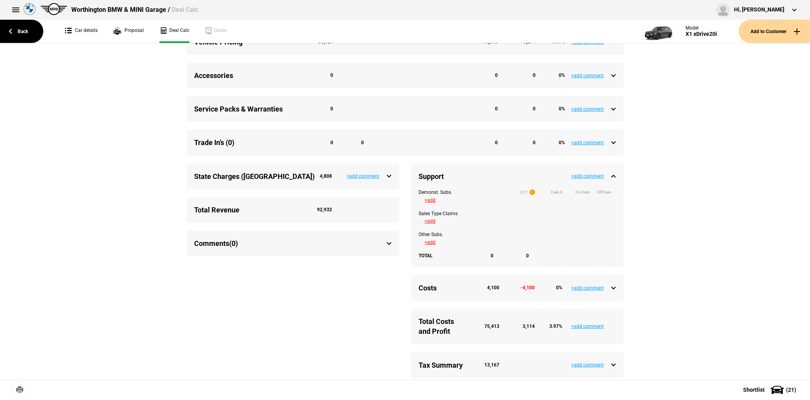
scroll to position [373, 0]
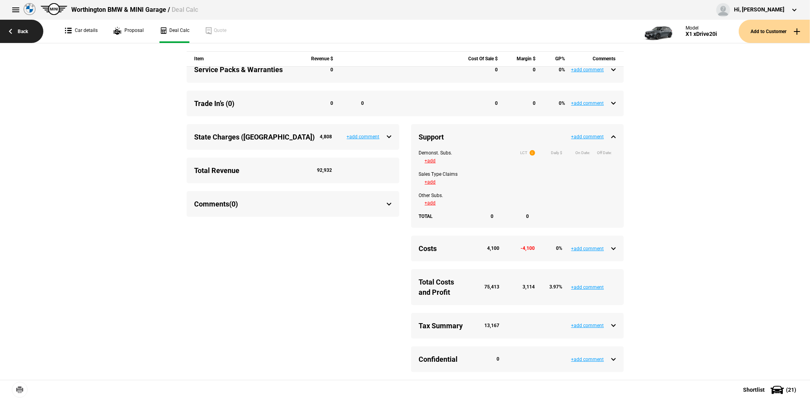
click at [31, 29] on link "Back" at bounding box center [21, 31] width 43 height 23
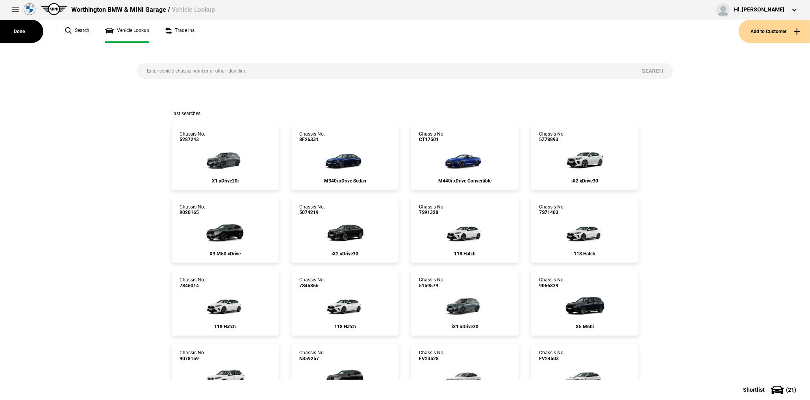
click at [164, 69] on input "search" at bounding box center [384, 71] width 495 height 16
paste input "CS74688"
type input "CS74688"
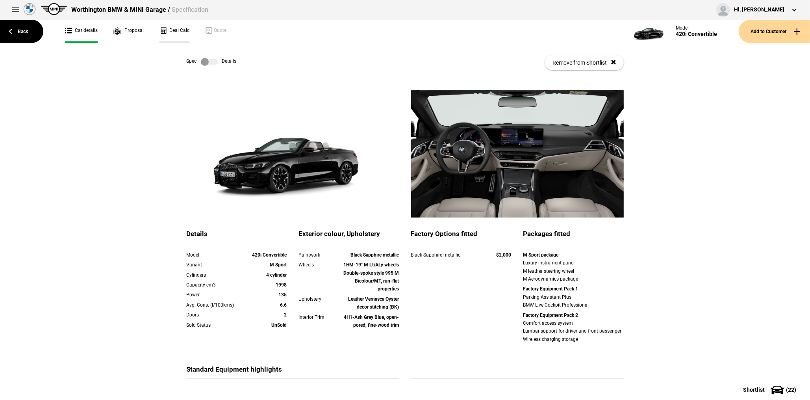
click at [180, 35] on link "Deal Calc" at bounding box center [175, 31] width 30 height 23
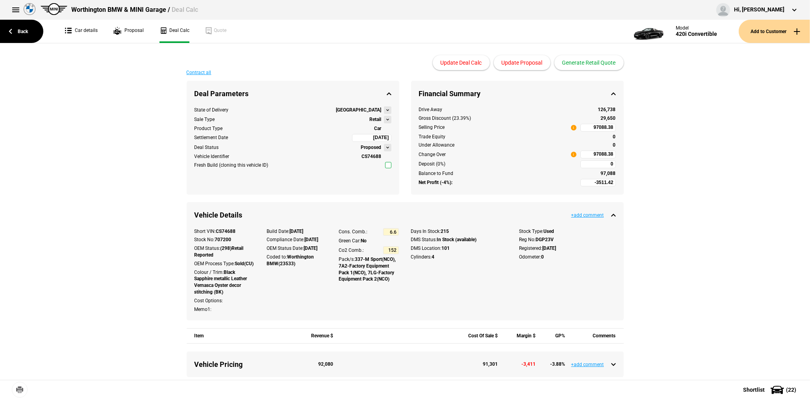
type input "106990"
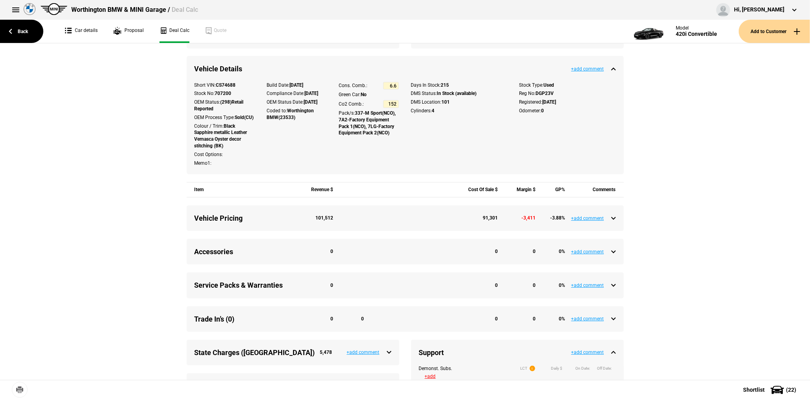
scroll to position [197, 0]
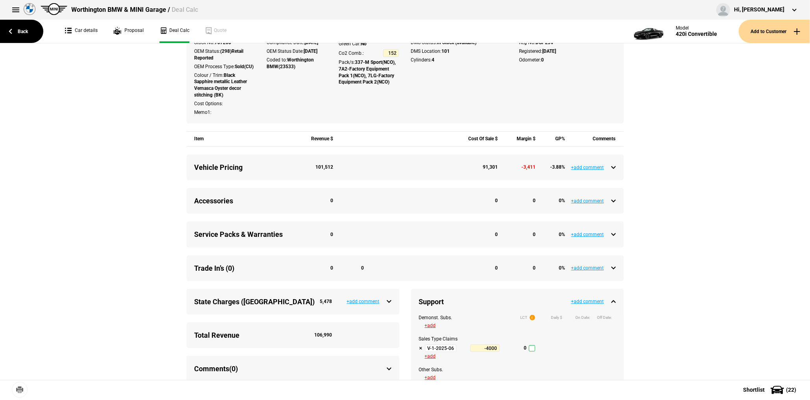
click at [438, 352] on input "V-1-2025-06-30 Tactical Support Q3-2025" at bounding box center [441, 348] width 32 height 8
click at [21, 34] on link "Back" at bounding box center [21, 31] width 43 height 23
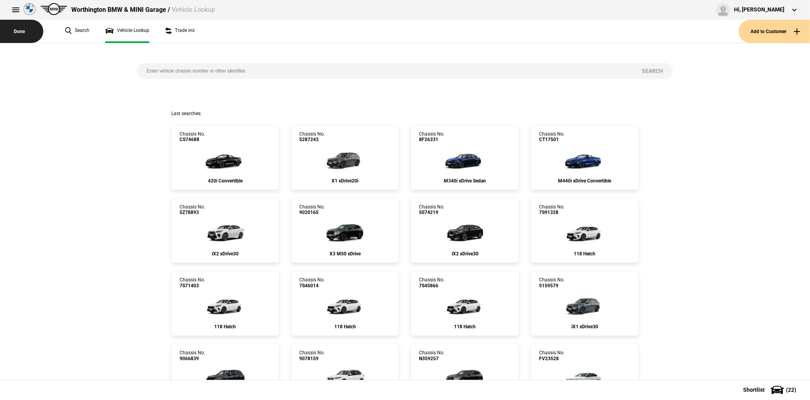
click at [29, 34] on button "Done" at bounding box center [21, 31] width 43 height 23
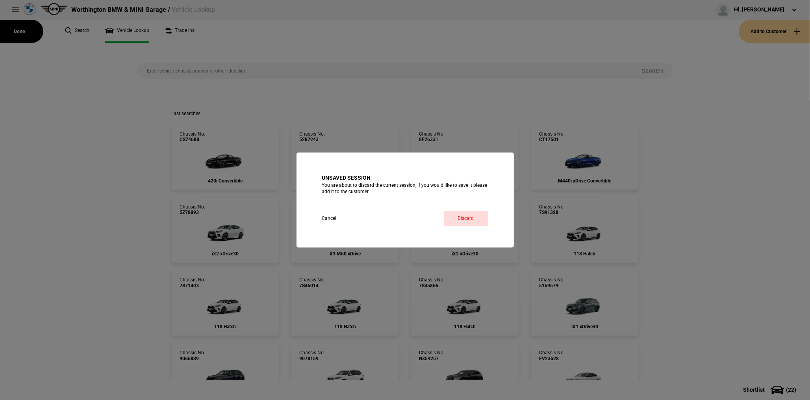
click at [334, 221] on button "Cancel" at bounding box center [336, 218] width 29 height 15
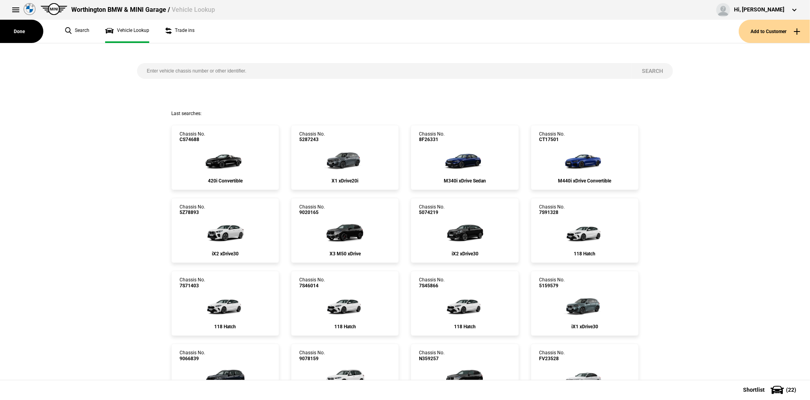
click at [183, 74] on input "search" at bounding box center [384, 71] width 495 height 16
paste input "FT27720"
type input "FT27720"
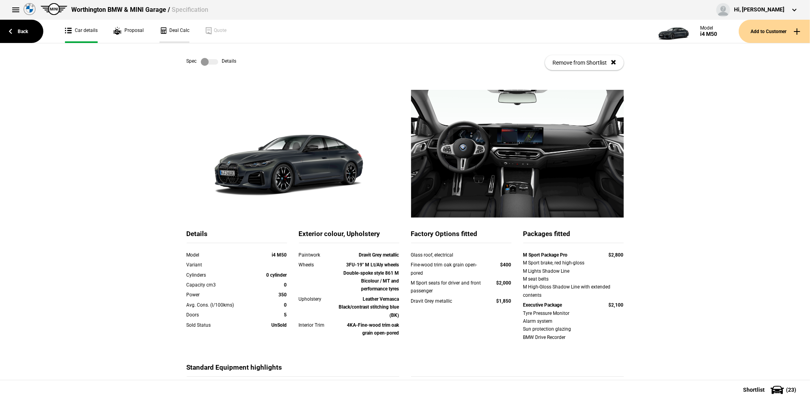
click at [182, 38] on link "Deal Calc" at bounding box center [175, 31] width 30 height 23
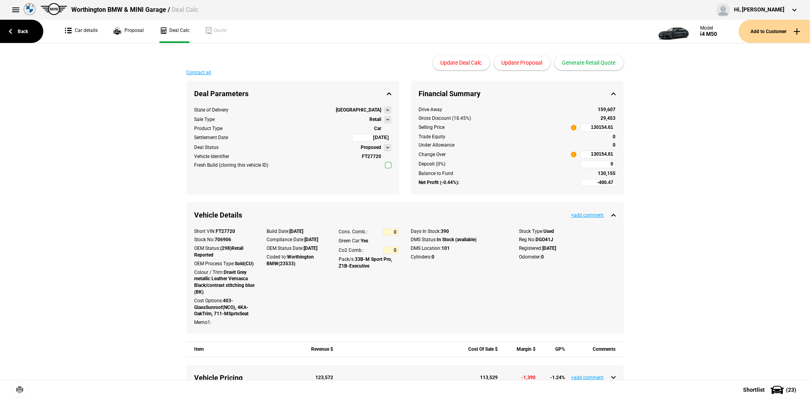
type input "139990"
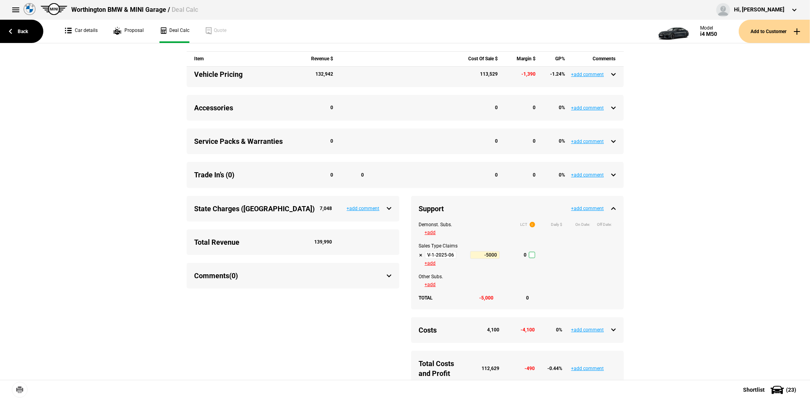
scroll to position [354, 0]
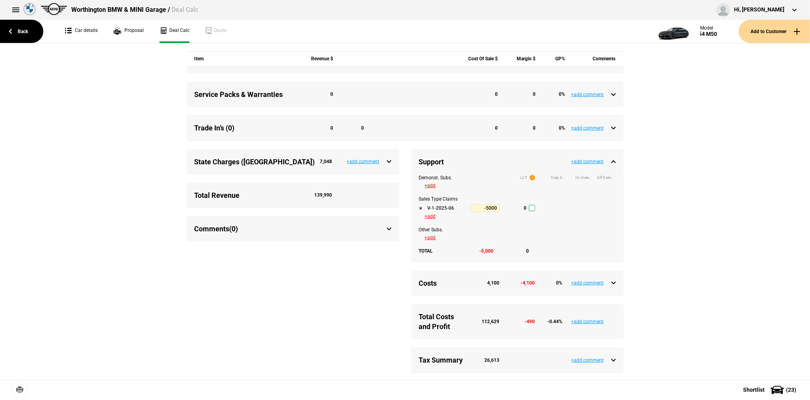
click at [439, 212] on input "V-1-2025-06-30 Tactical Support Q3-2025" at bounding box center [441, 208] width 32 height 8
click at [16, 31] on link "Back" at bounding box center [21, 31] width 43 height 23
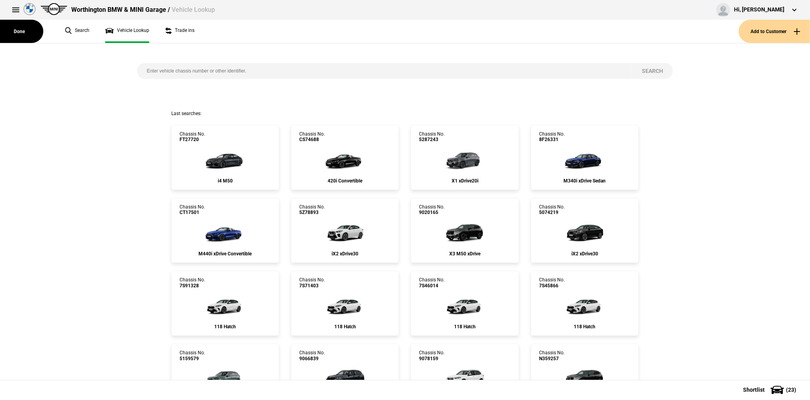
click at [185, 77] on input "search" at bounding box center [384, 71] width 495 height 16
paste input "N344848"
type input "N344848"
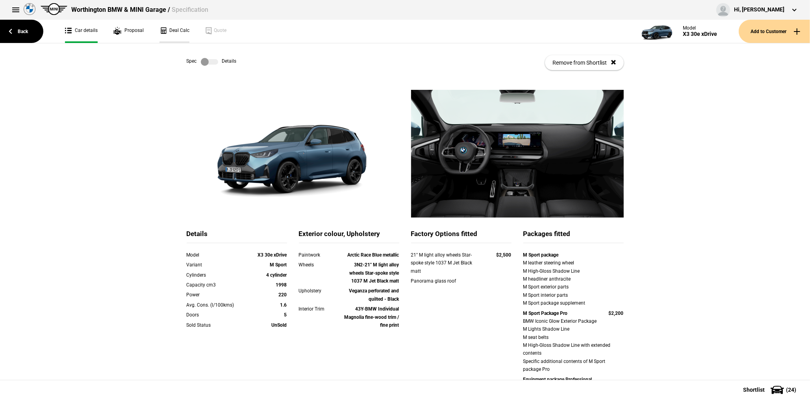
click at [170, 28] on link "Deal Calc" at bounding box center [175, 31] width 30 height 23
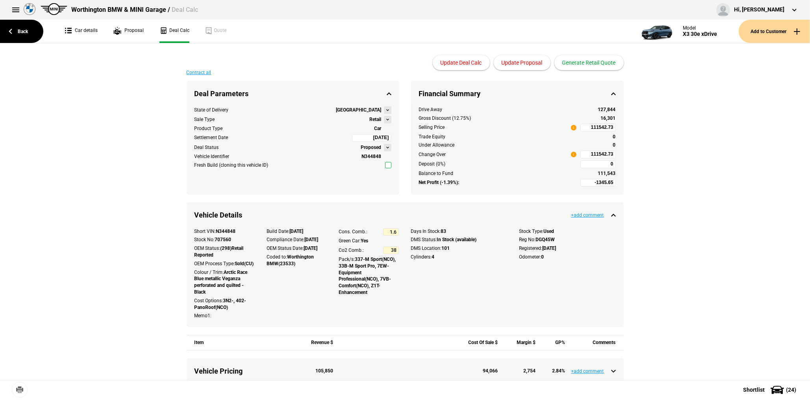
type input "116990"
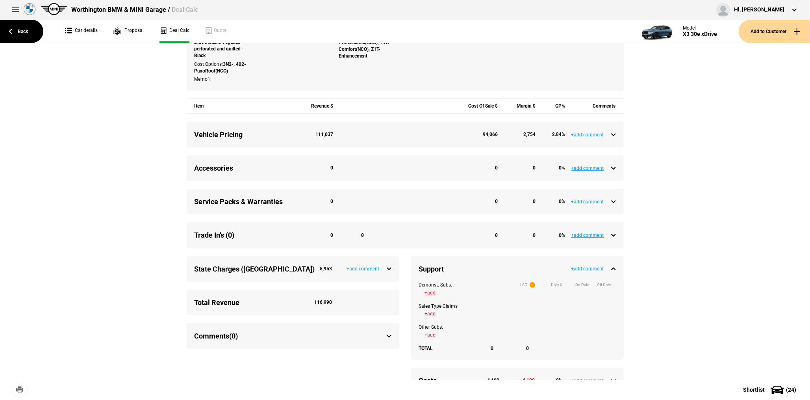
scroll to position [276, 0]
